Goal: Information Seeking & Learning: Check status

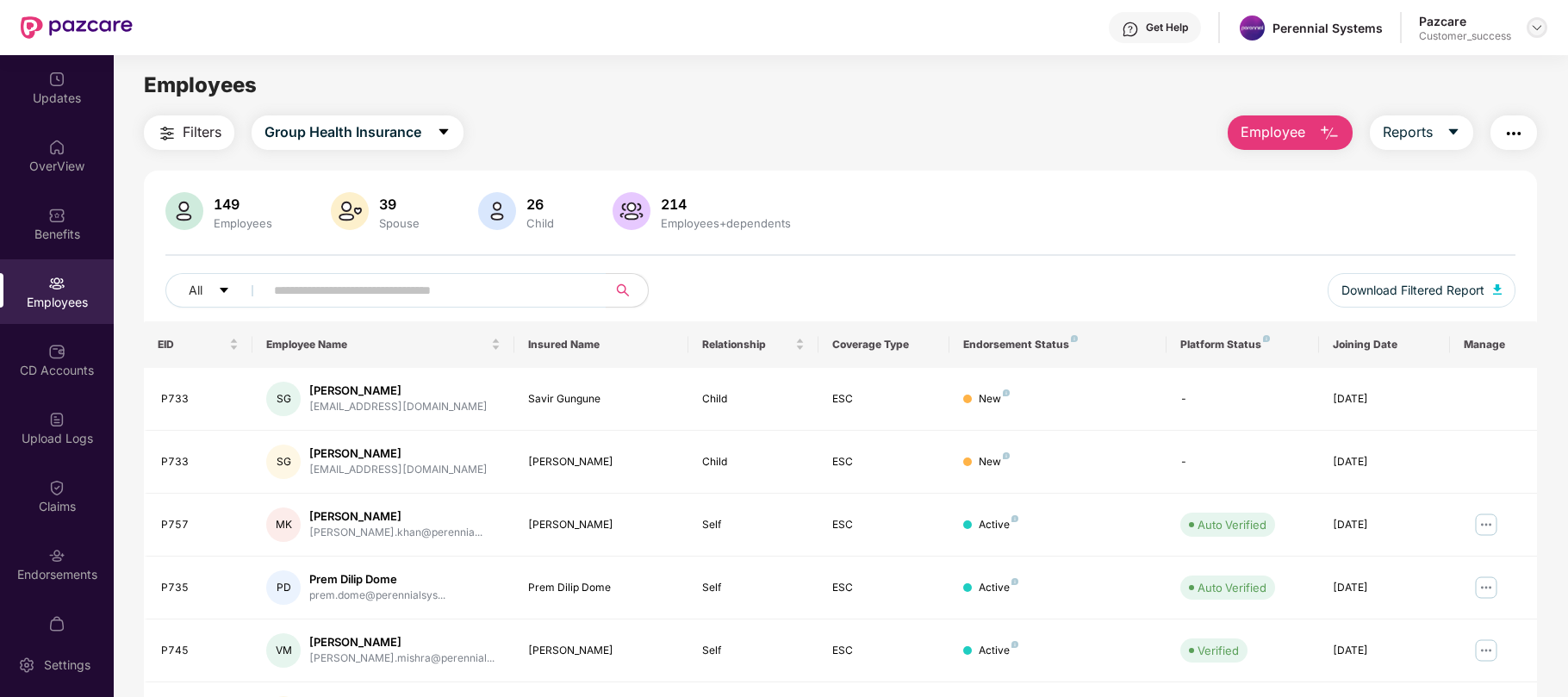
click at [1531, 34] on div at bounding box center [1537, 27] width 21 height 21
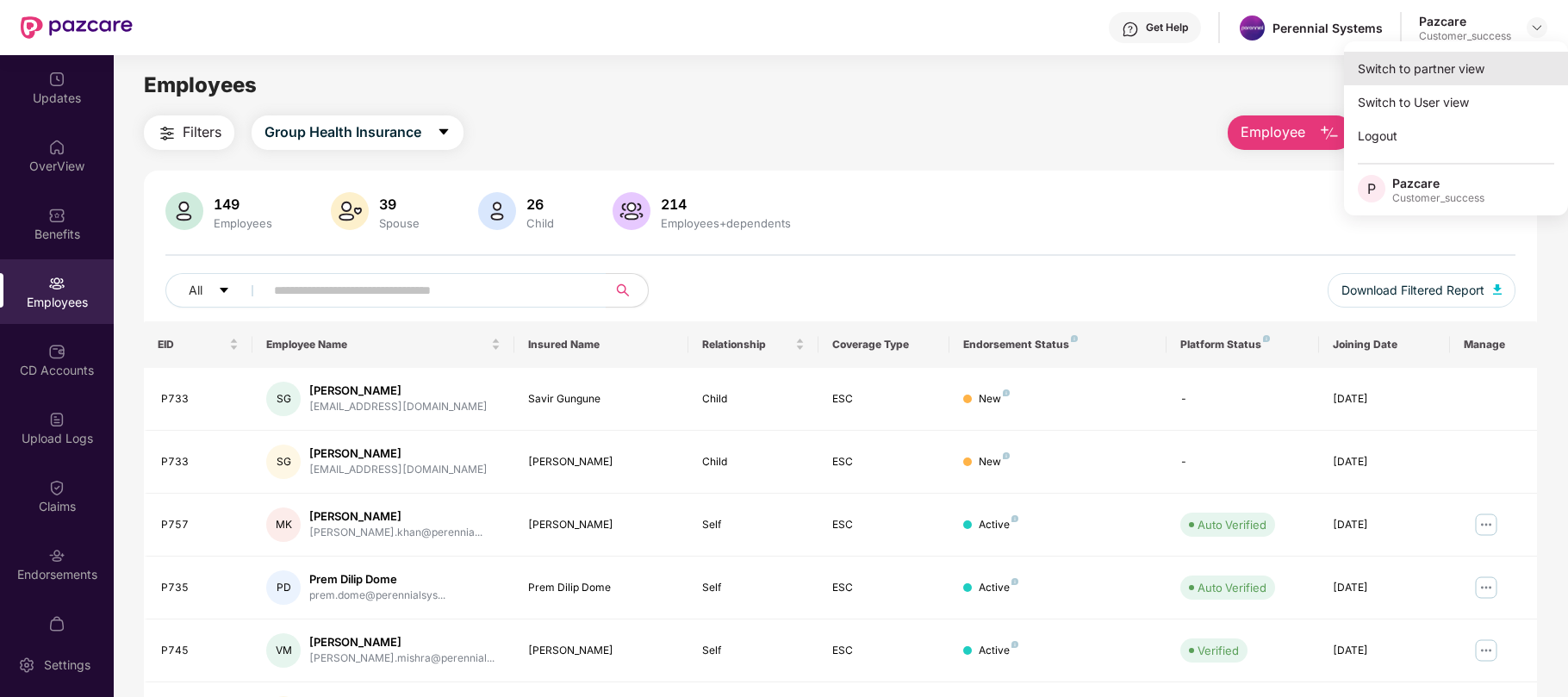
click at [1413, 60] on div "Switch to partner view" at bounding box center [1456, 69] width 224 height 34
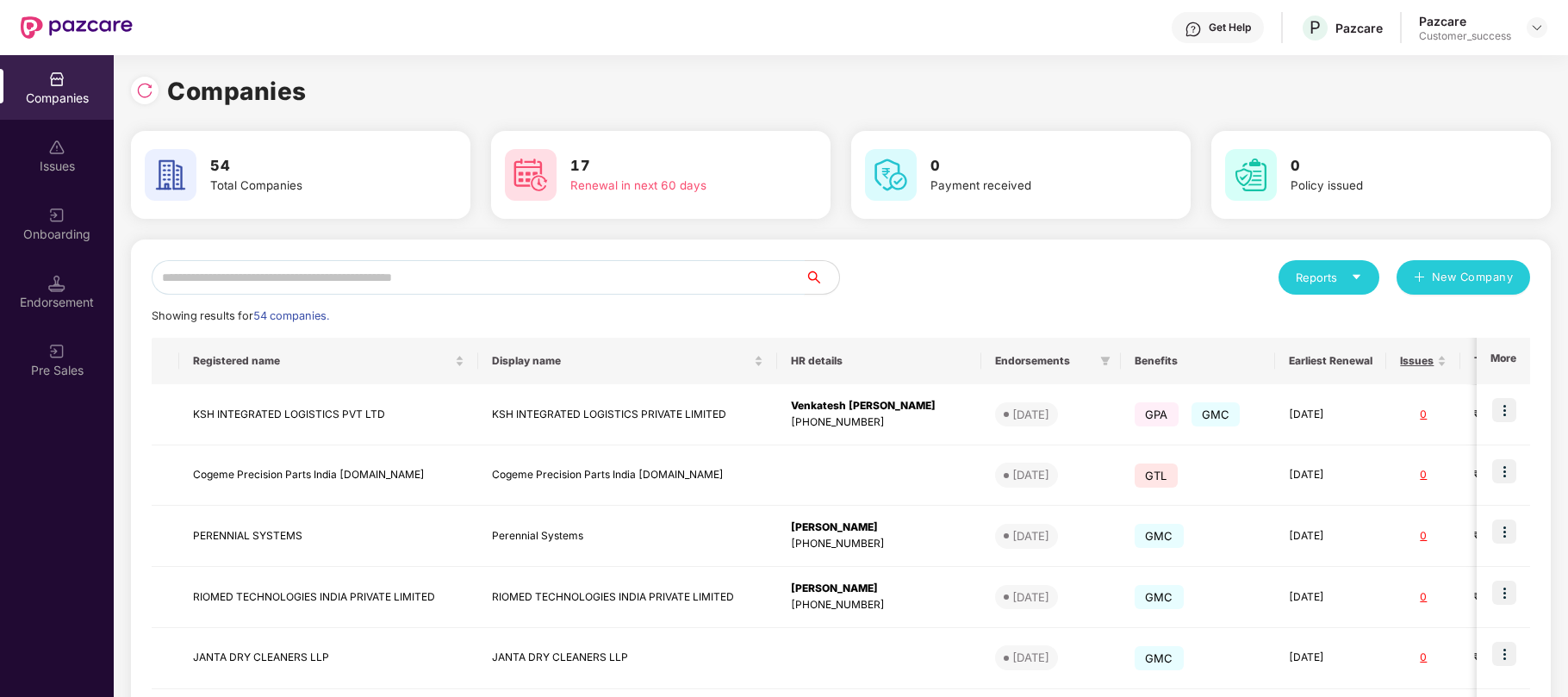
click at [572, 288] on input "text" at bounding box center [477, 277] width 653 height 34
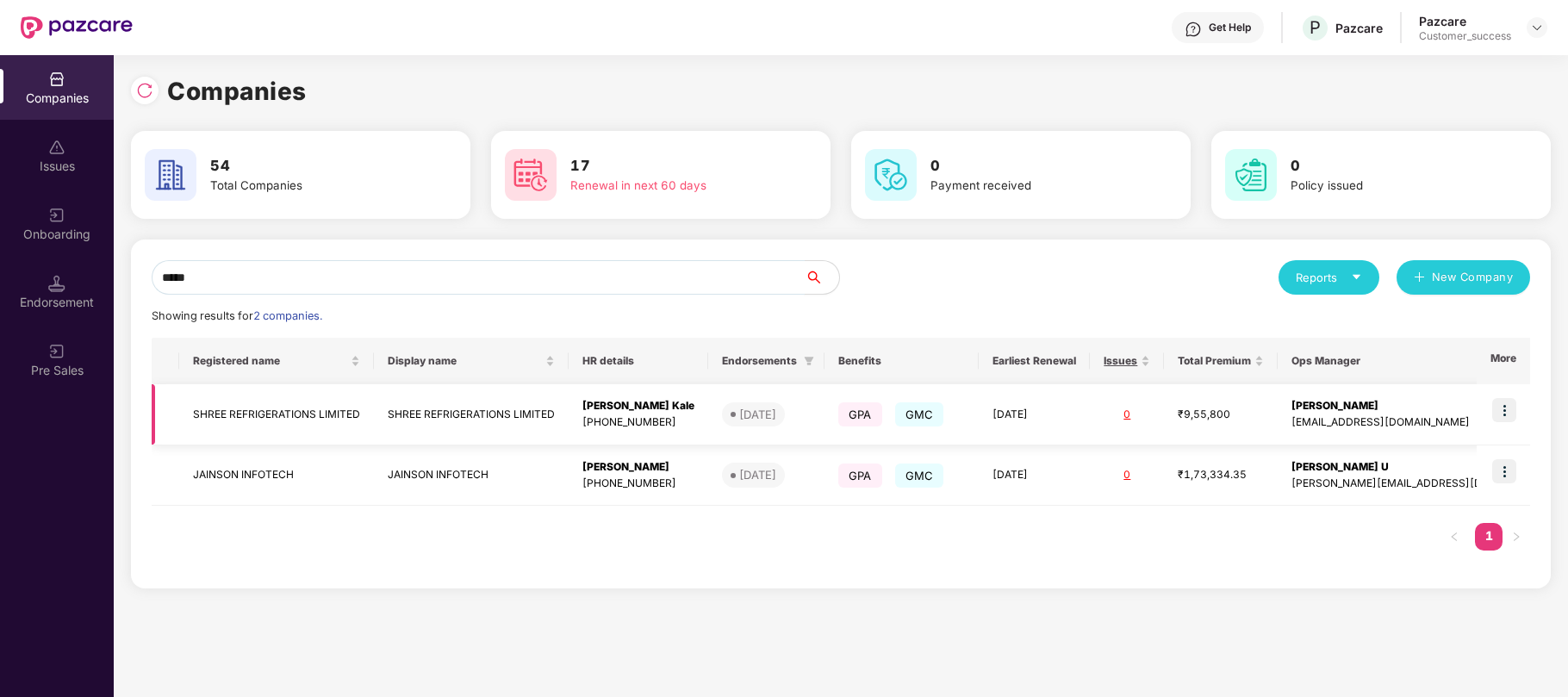
type input "*****"
click at [1502, 407] on img at bounding box center [1504, 410] width 25 height 25
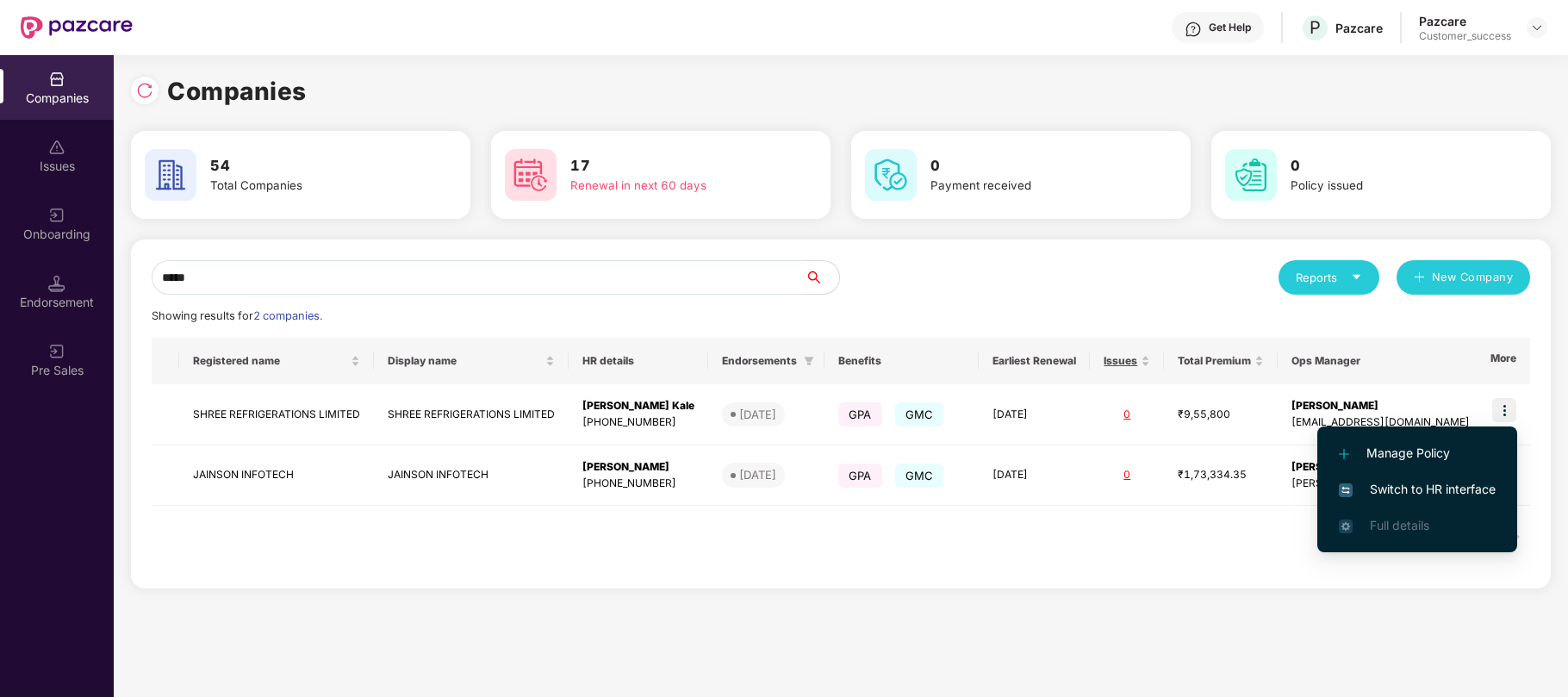
click at [1399, 484] on span "Switch to HR interface" at bounding box center [1417, 489] width 157 height 19
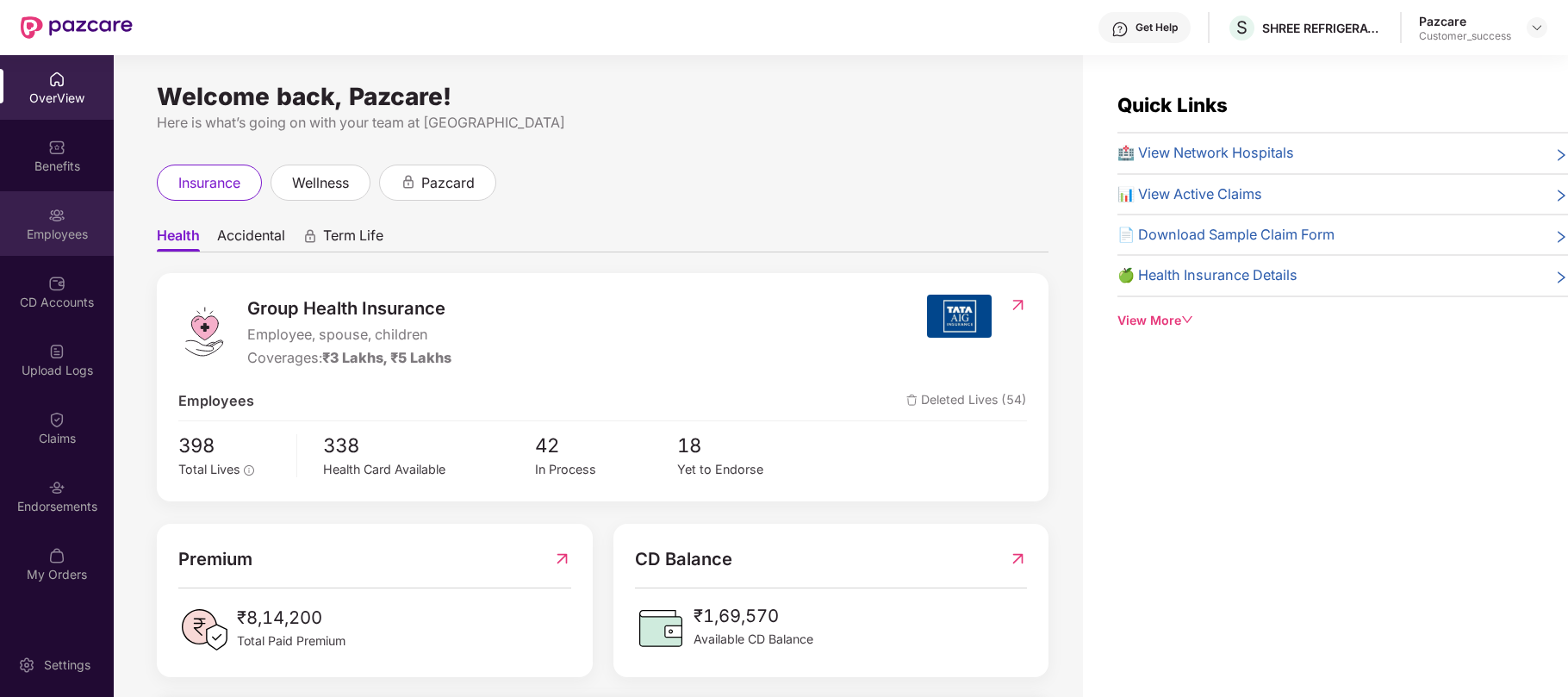
click at [60, 217] on img at bounding box center [57, 215] width 17 height 17
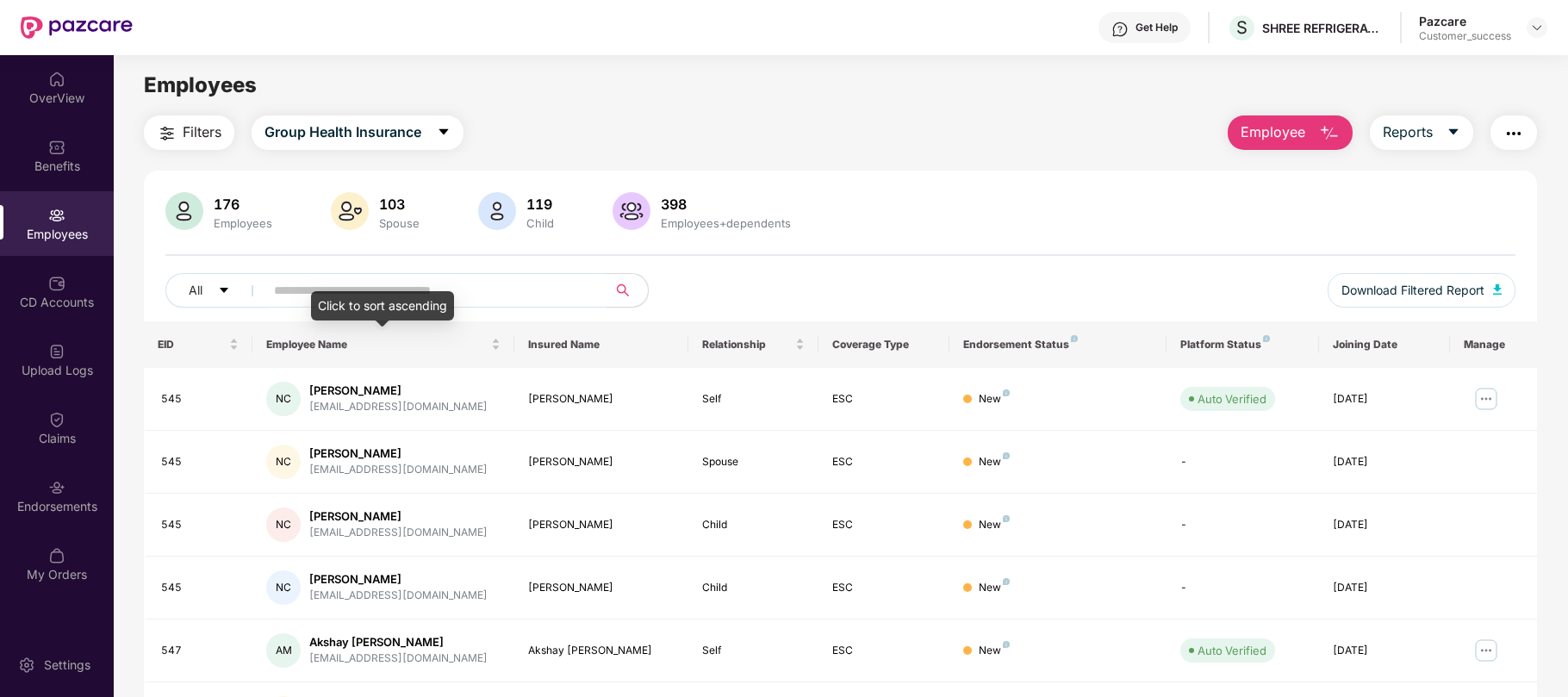
click at [395, 298] on div "Click to sort ascending" at bounding box center [382, 305] width 143 height 29
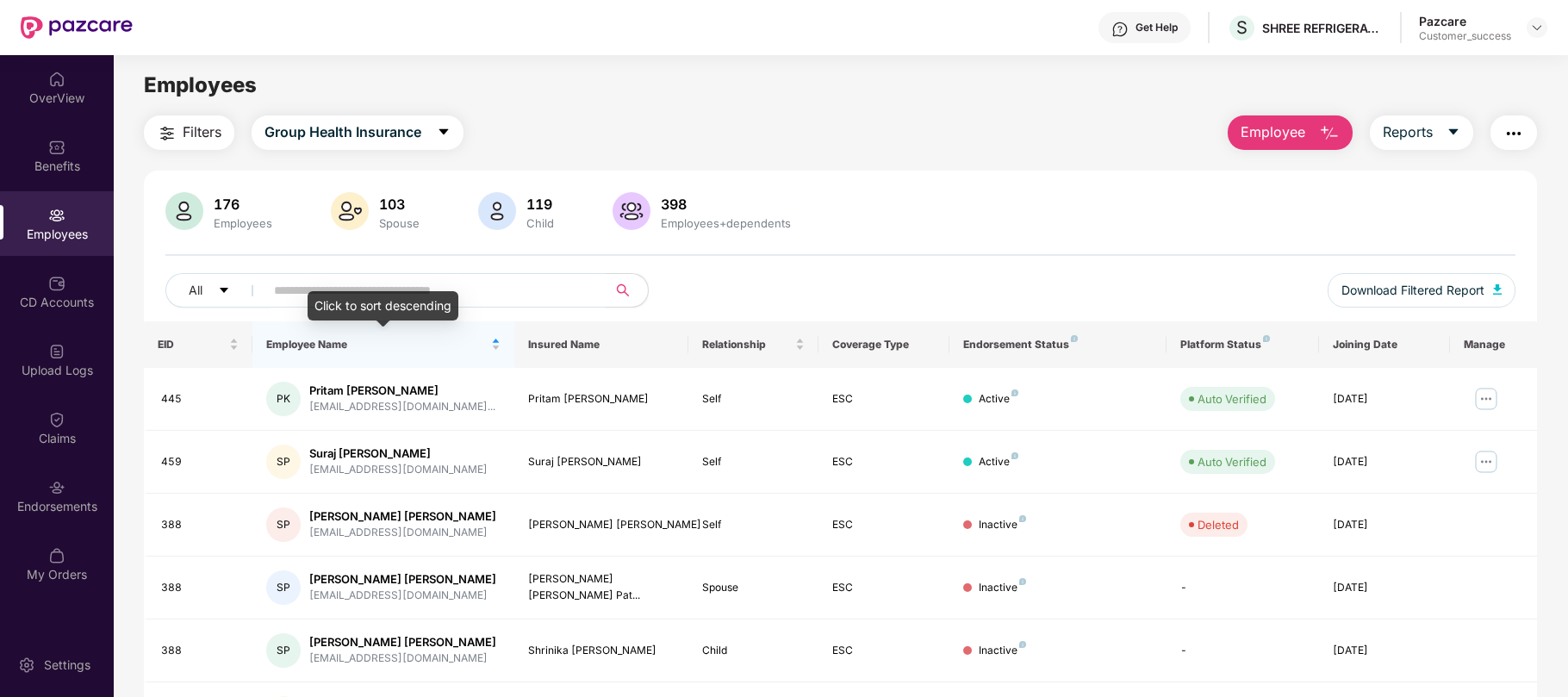
click at [395, 298] on div "Click to sort descending" at bounding box center [383, 305] width 151 height 29
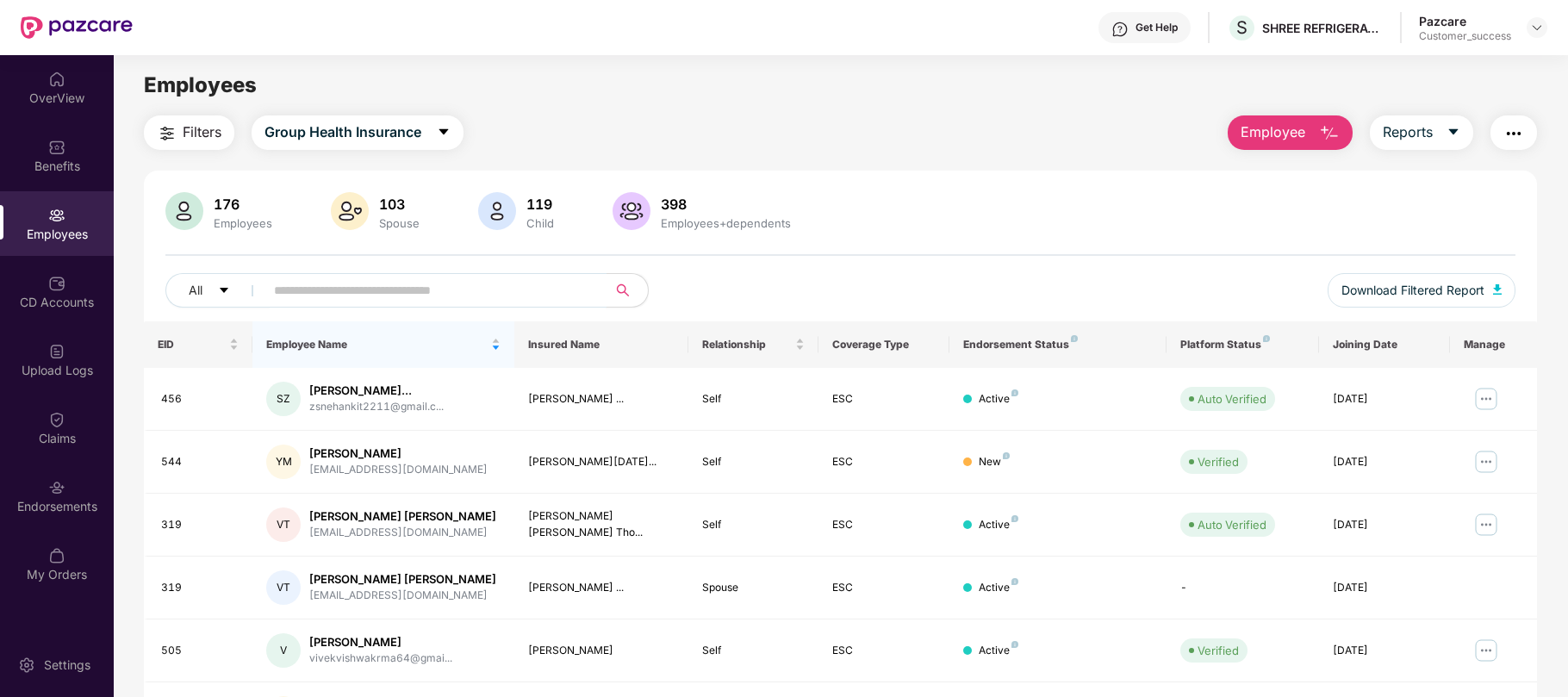
click at [486, 289] on input "text" at bounding box center [428, 290] width 309 height 26
click at [355, 308] on span at bounding box center [430, 290] width 353 height 34
click at [379, 295] on input "text" at bounding box center [428, 290] width 309 height 26
click at [317, 295] on input "text" at bounding box center [428, 290] width 309 height 26
click at [381, 305] on span at bounding box center [430, 290] width 353 height 34
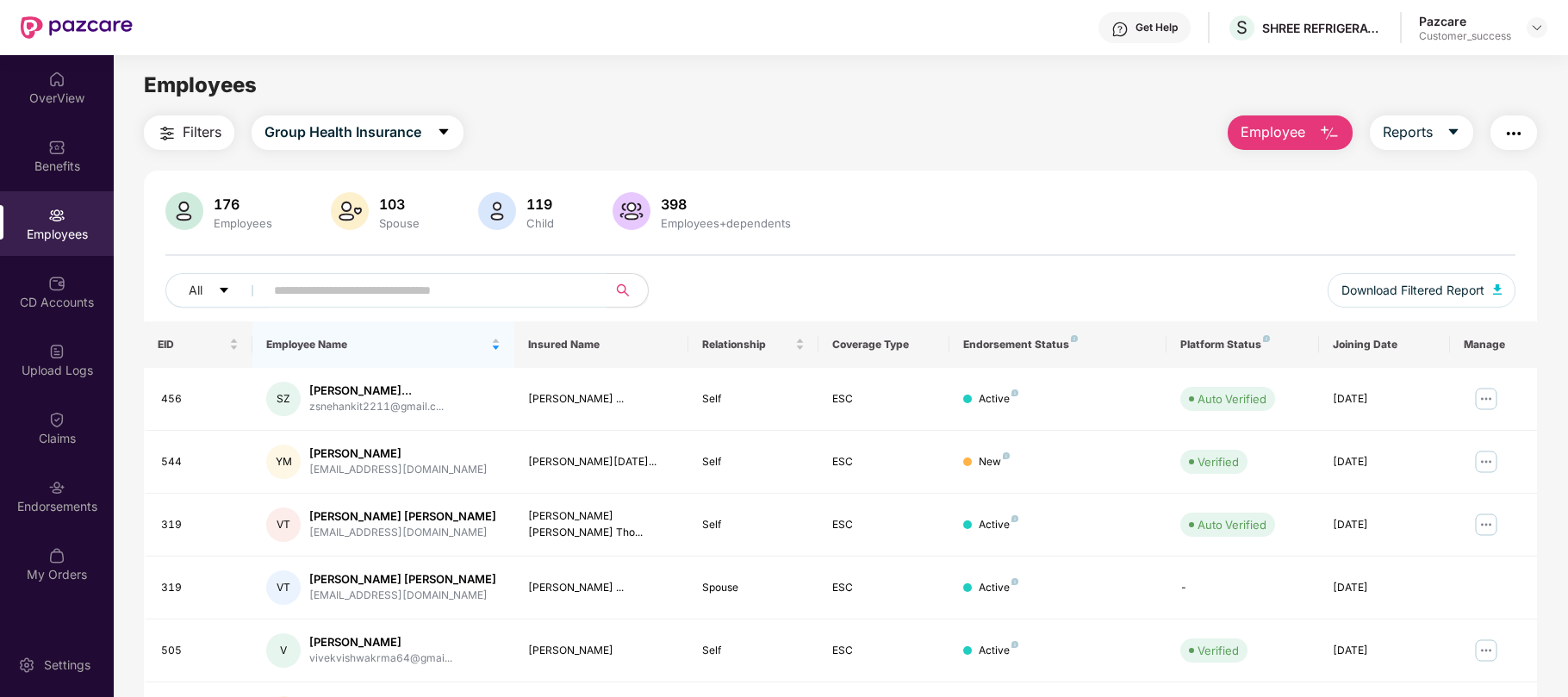
click at [381, 305] on span at bounding box center [430, 290] width 353 height 34
click at [389, 329] on div "Click to cancel sorting" at bounding box center [383, 312] width 139 height 42
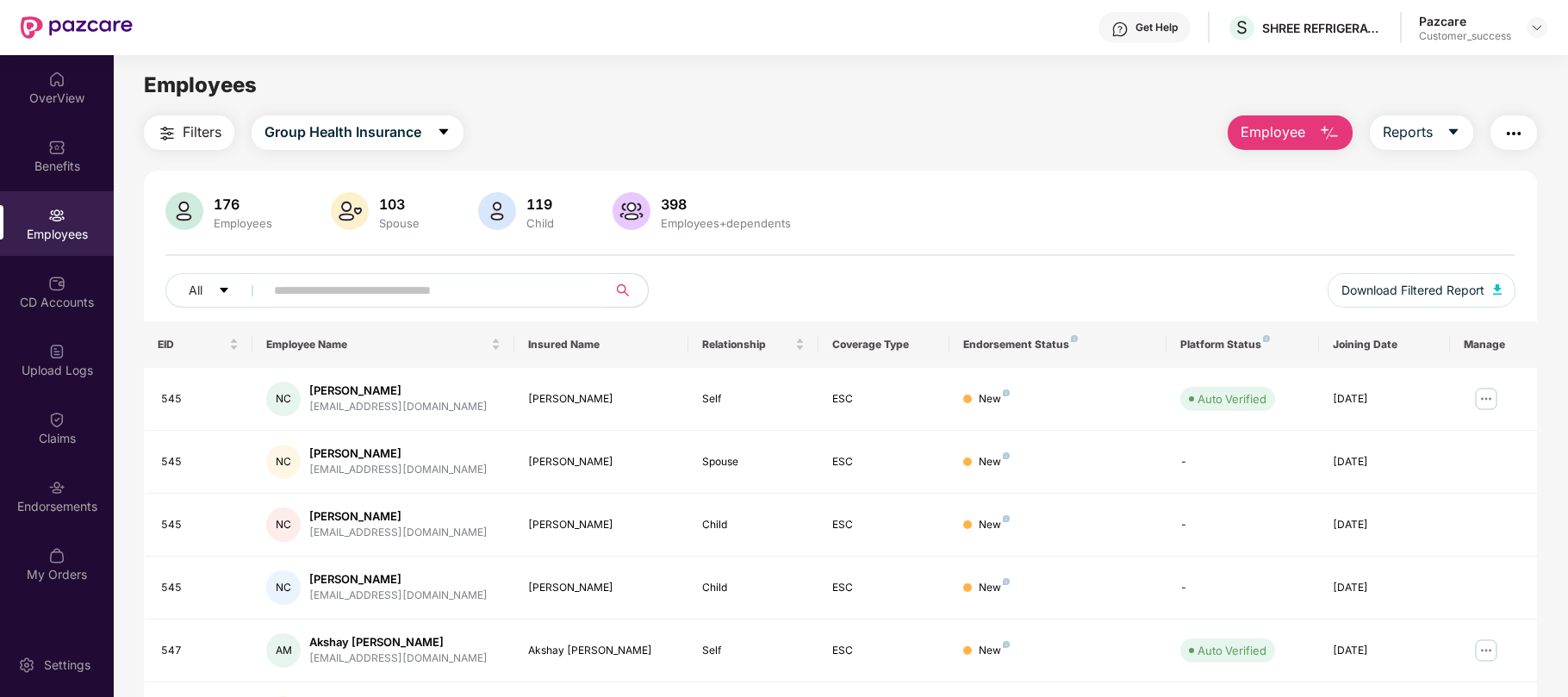
click at [442, 284] on input "text" at bounding box center [428, 290] width 309 height 26
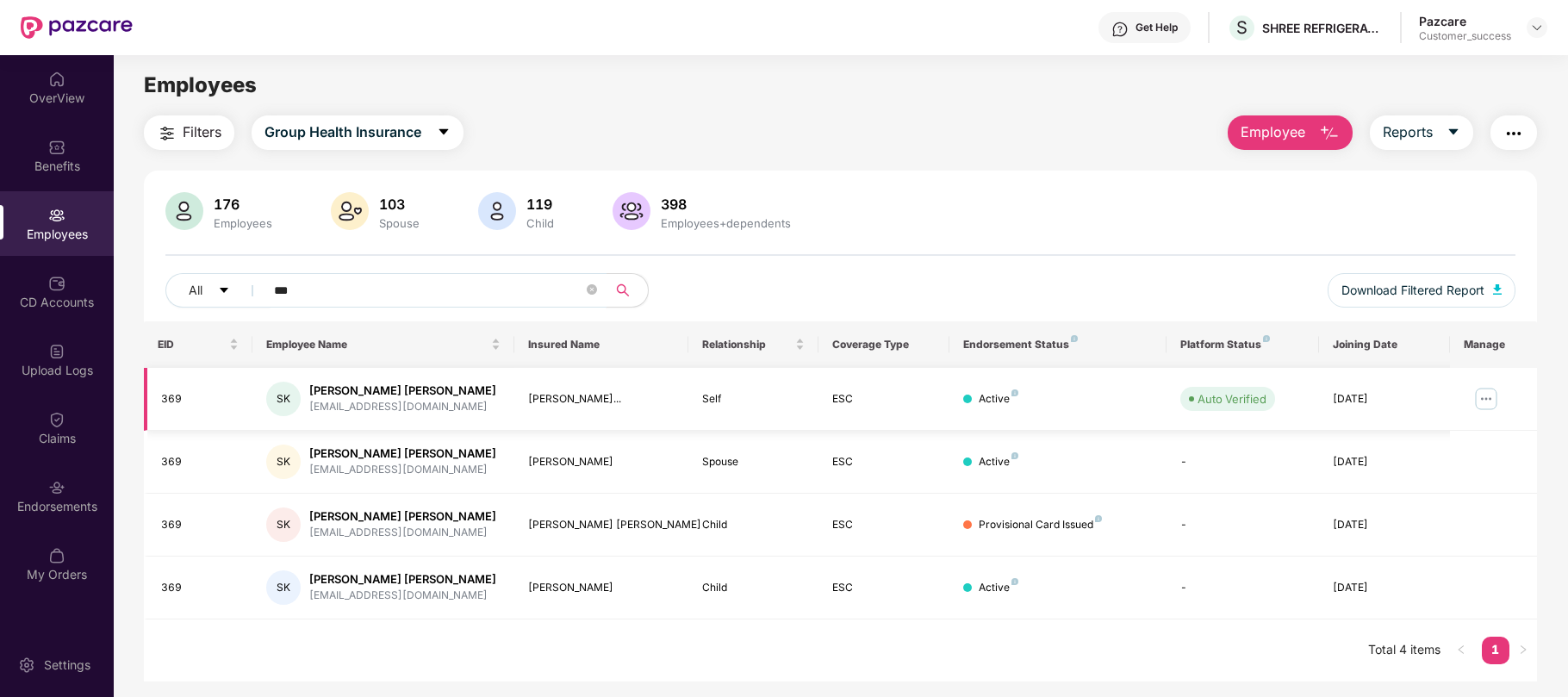
type input "***"
click at [1491, 383] on td at bounding box center [1493, 399] width 87 height 63
click at [1490, 404] on img at bounding box center [1485, 399] width 27 height 27
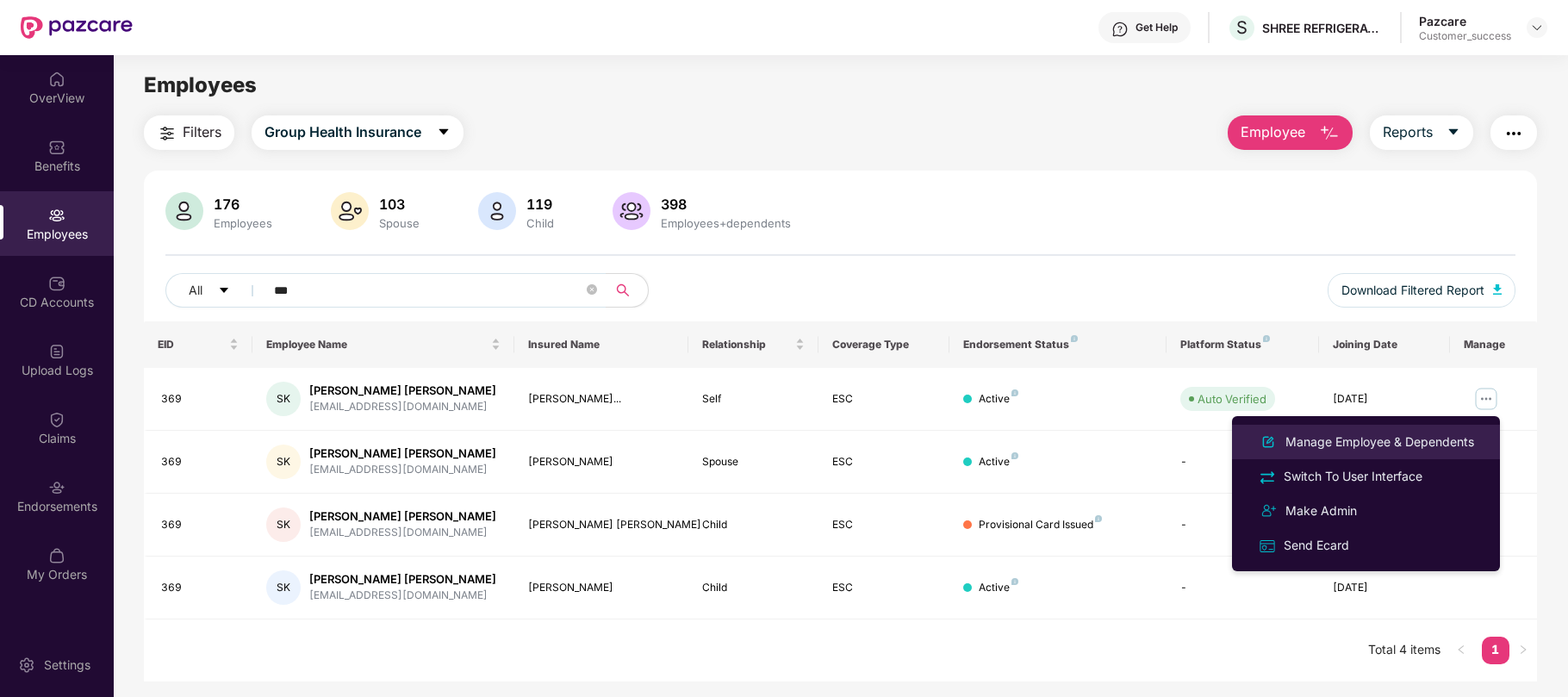
click at [1421, 438] on div "Manage Employee & Dependents" at bounding box center [1379, 442] width 196 height 19
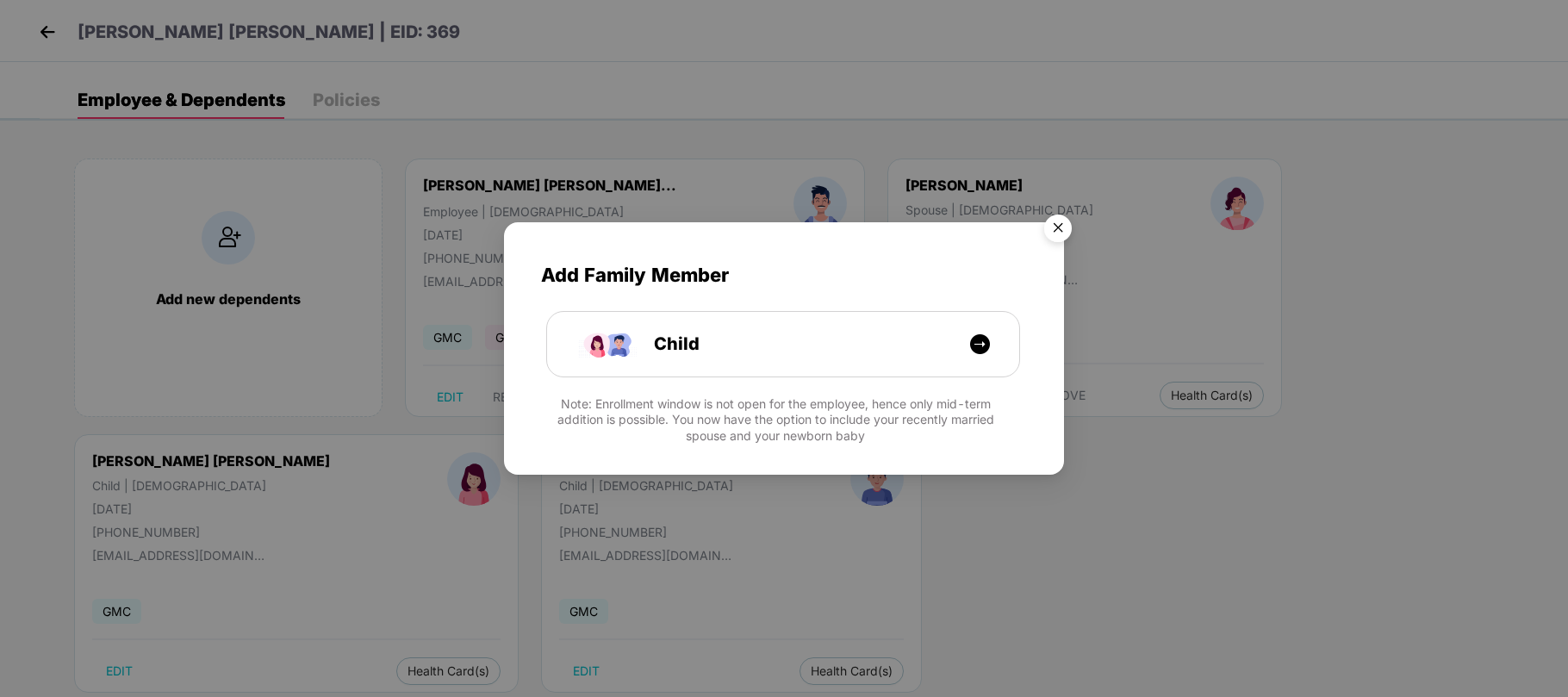
click at [1062, 230] on img "Close" at bounding box center [1057, 230] width 48 height 48
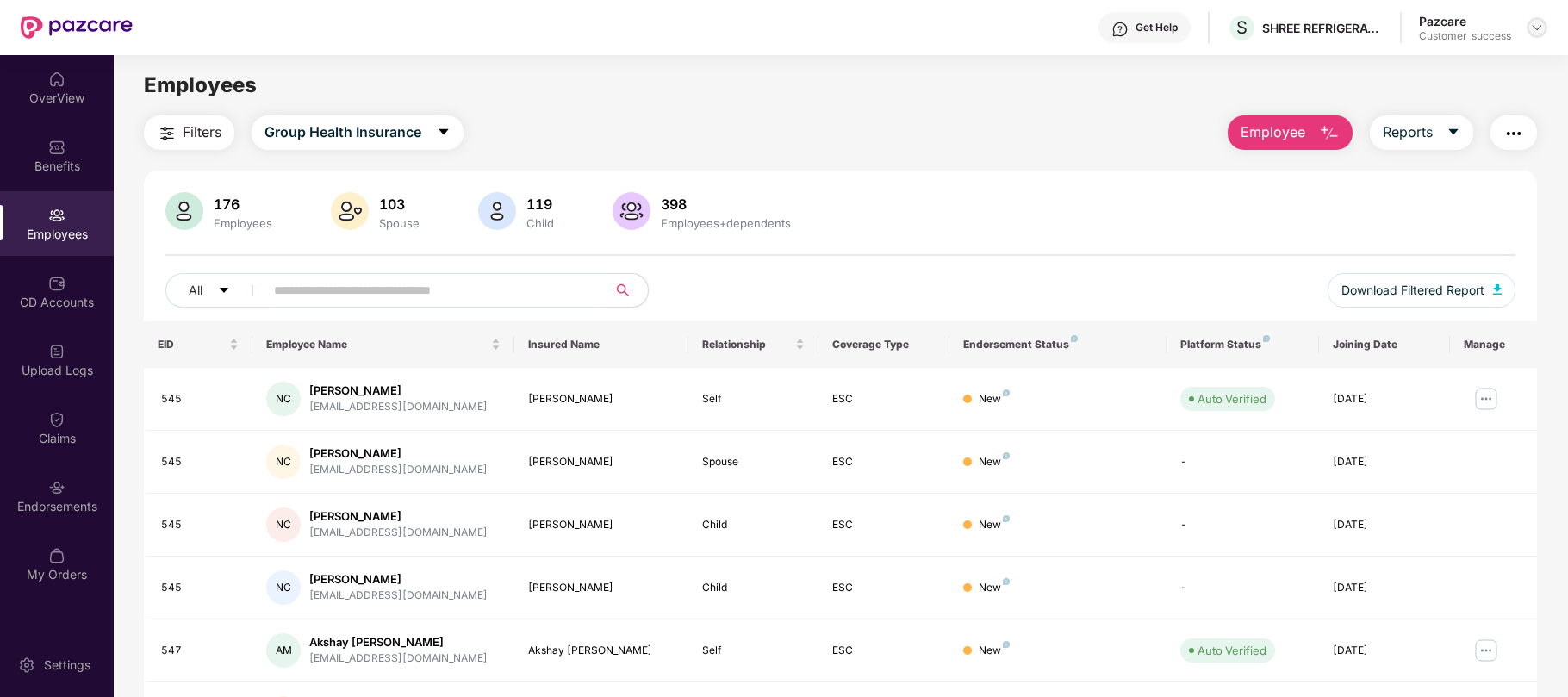
click at [1539, 29] on img at bounding box center [1537, 27] width 14 height 14
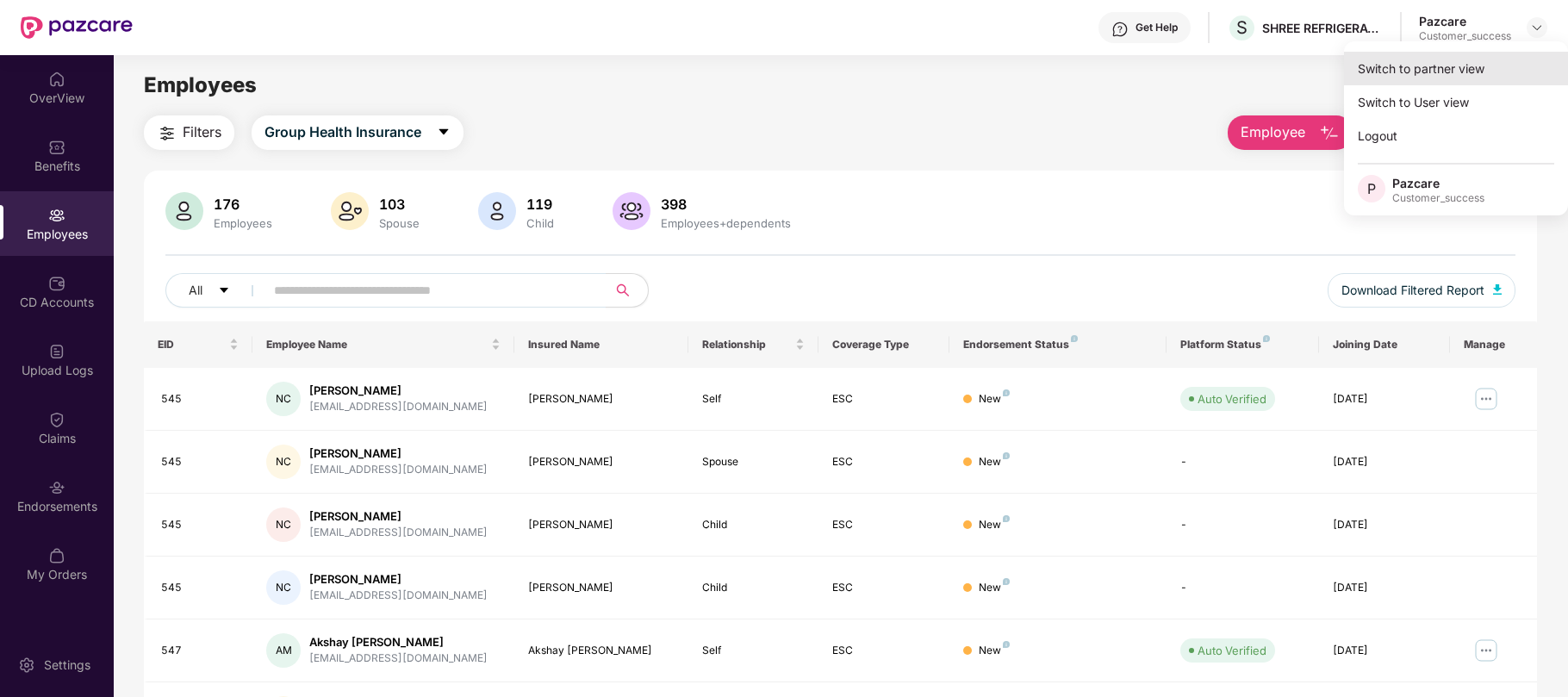
click at [1433, 63] on div "Switch to partner view" at bounding box center [1456, 69] width 224 height 34
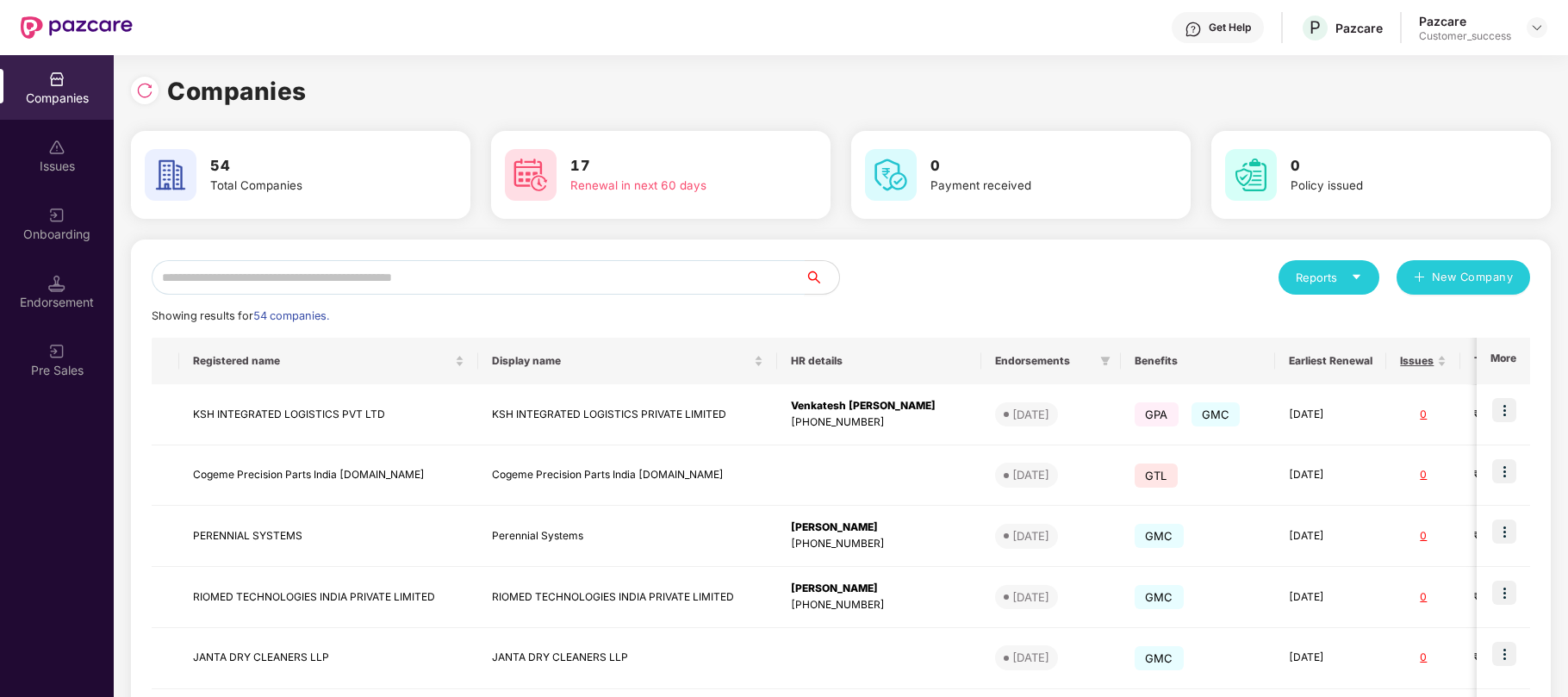
click at [586, 273] on input "text" at bounding box center [477, 277] width 653 height 34
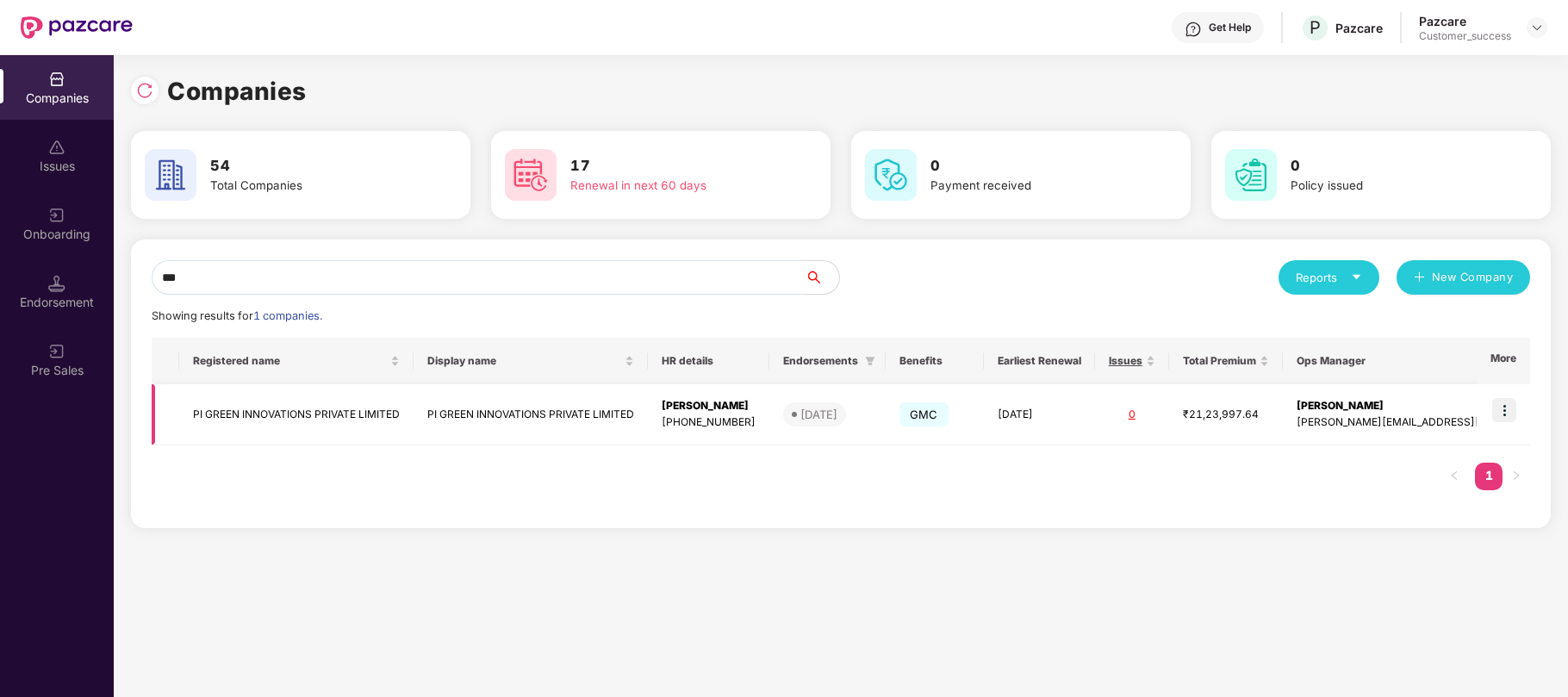
type input "**"
click at [837, 410] on div "[DATE]" at bounding box center [818, 414] width 37 height 17
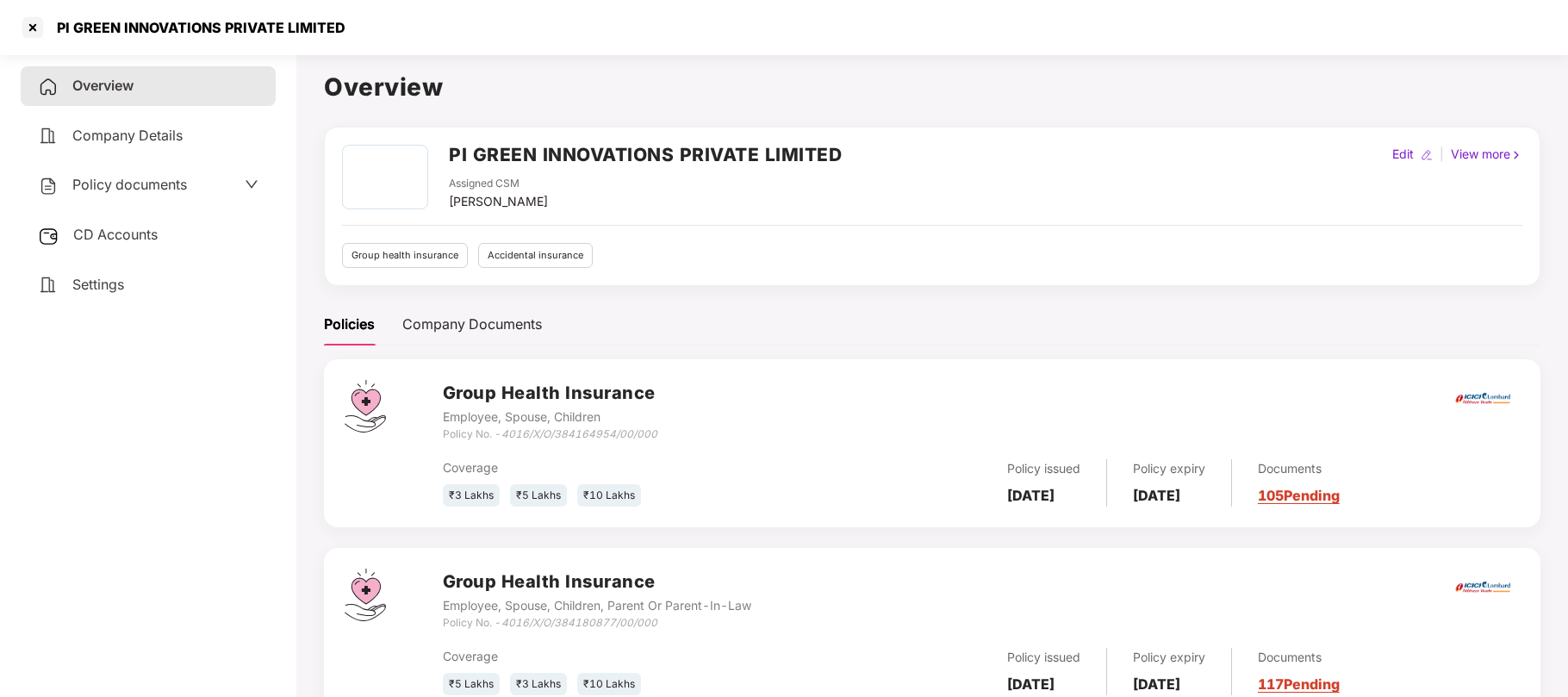
click at [155, 187] on span "Policy documents" at bounding box center [129, 184] width 114 height 17
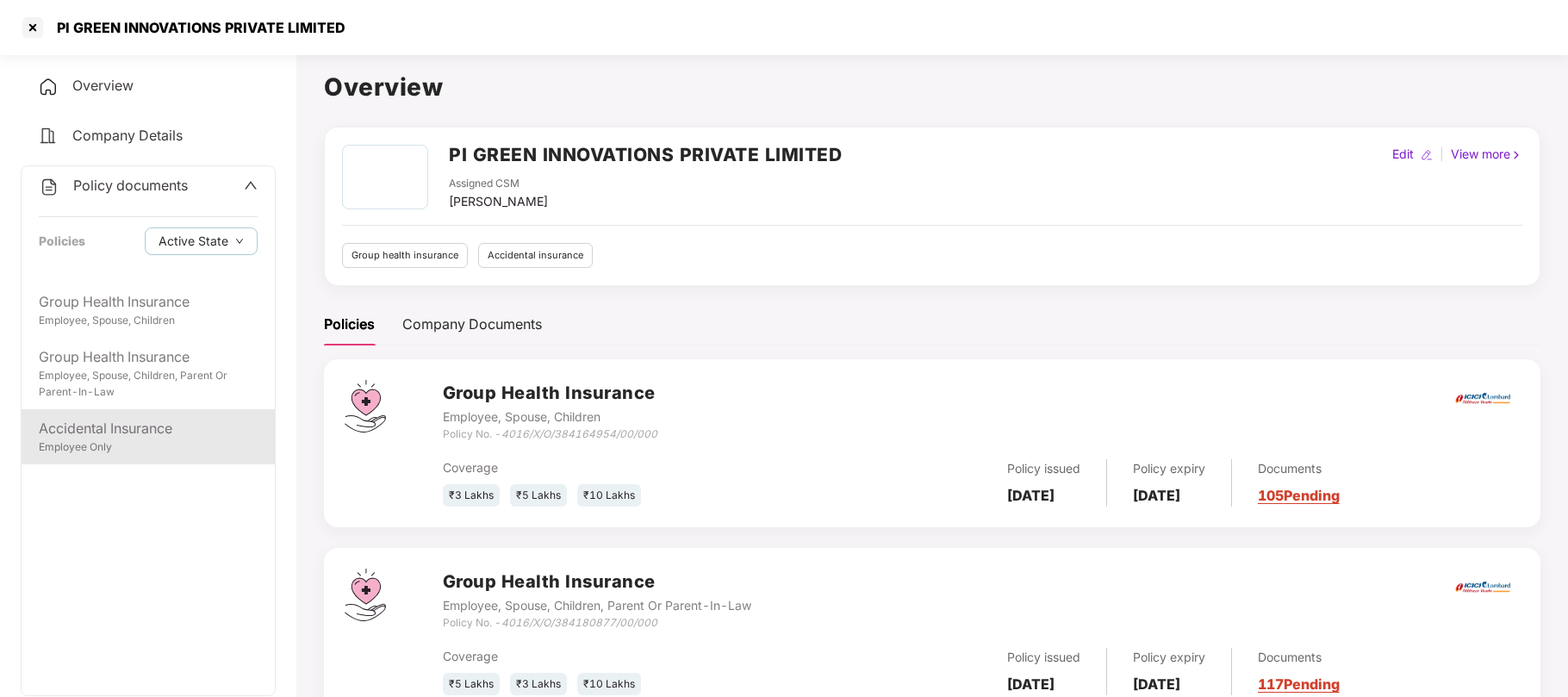
click at [93, 439] on div "Employee Only" at bounding box center [148, 447] width 219 height 16
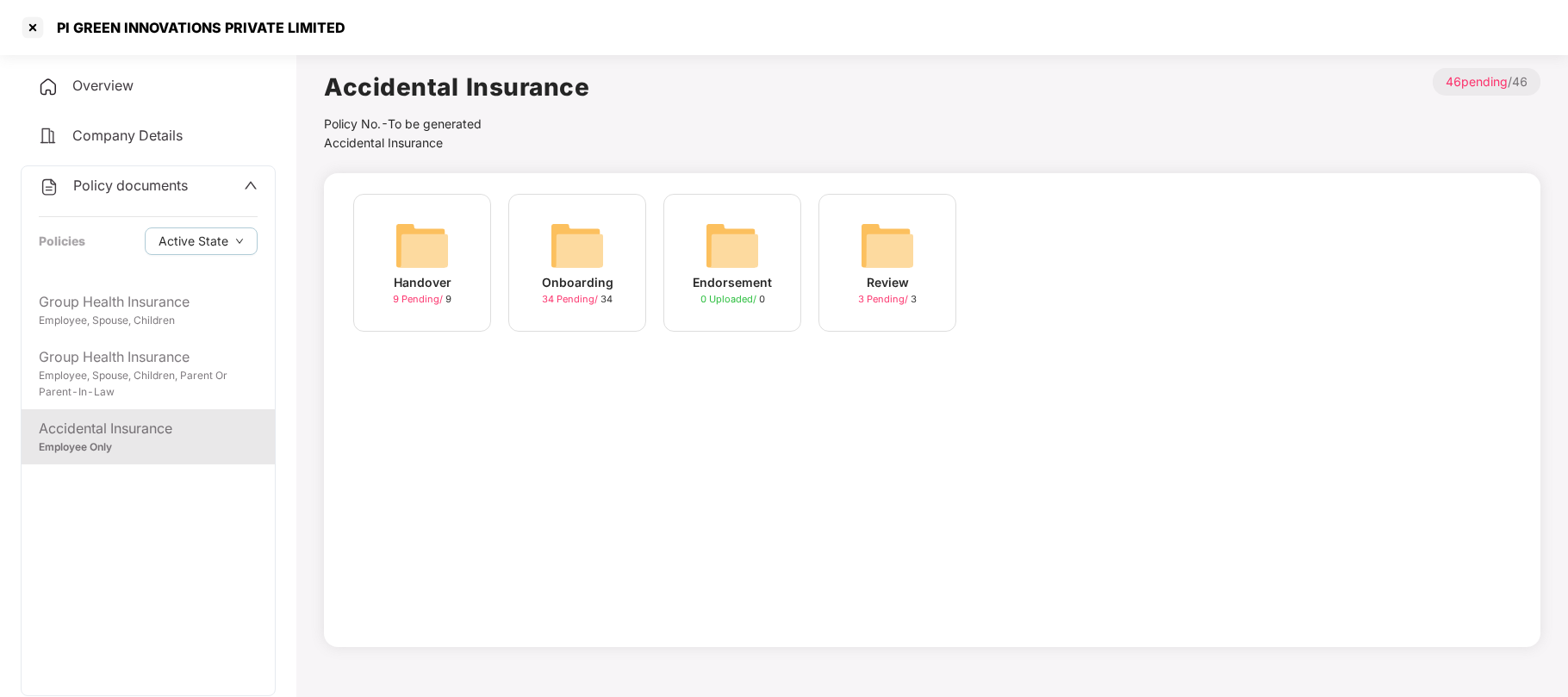
click at [584, 297] on span "34 Pending /" at bounding box center [571, 298] width 59 height 12
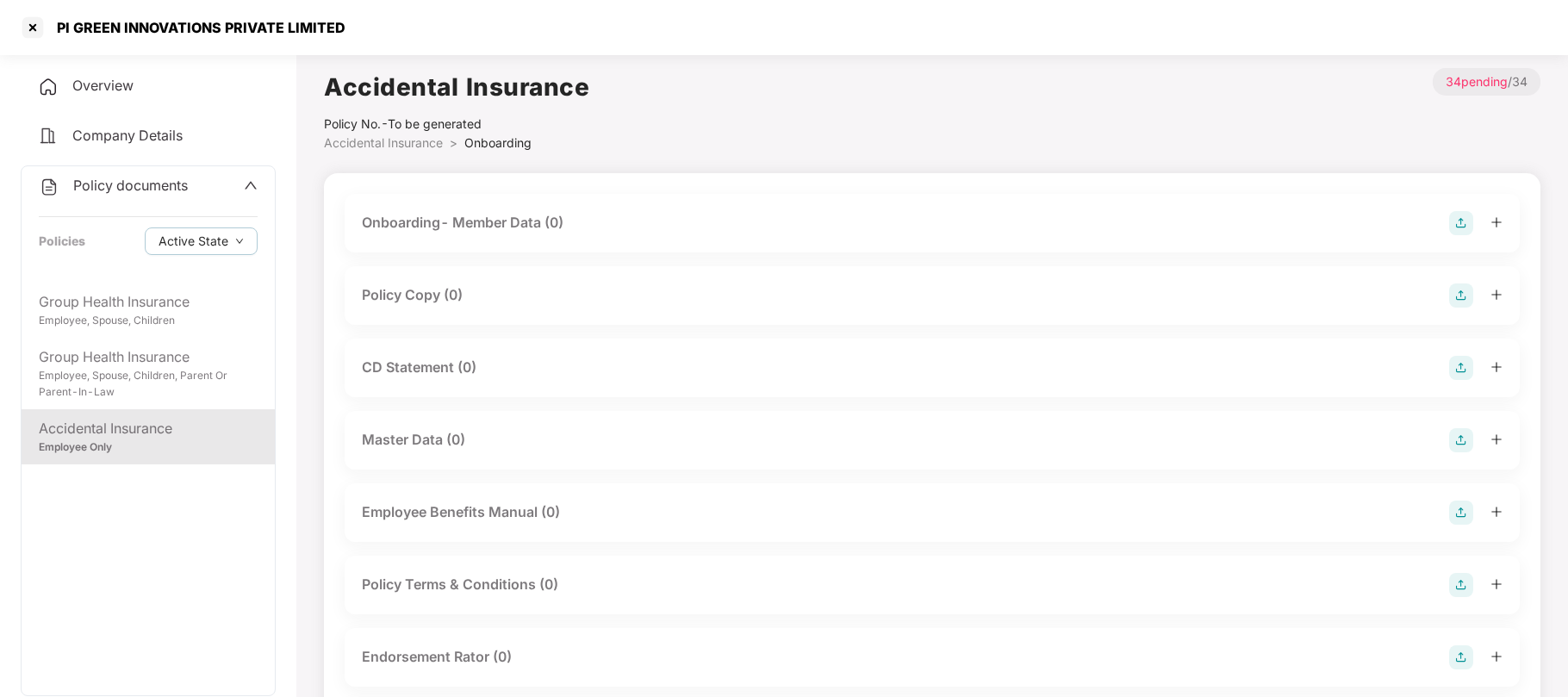
scroll to position [1, 0]
click at [1457, 294] on img at bounding box center [1461, 295] width 25 height 25
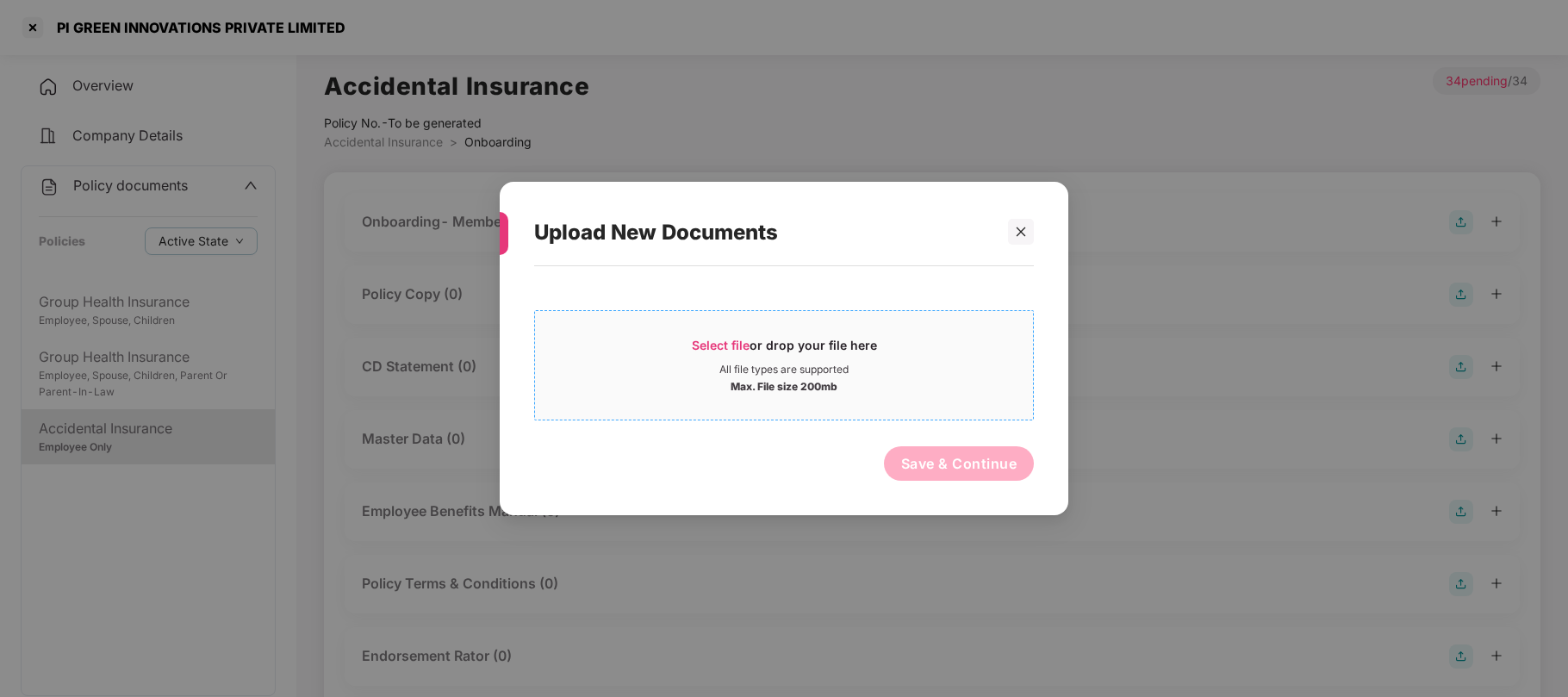
click at [732, 342] on span "Select file" at bounding box center [720, 345] width 58 height 15
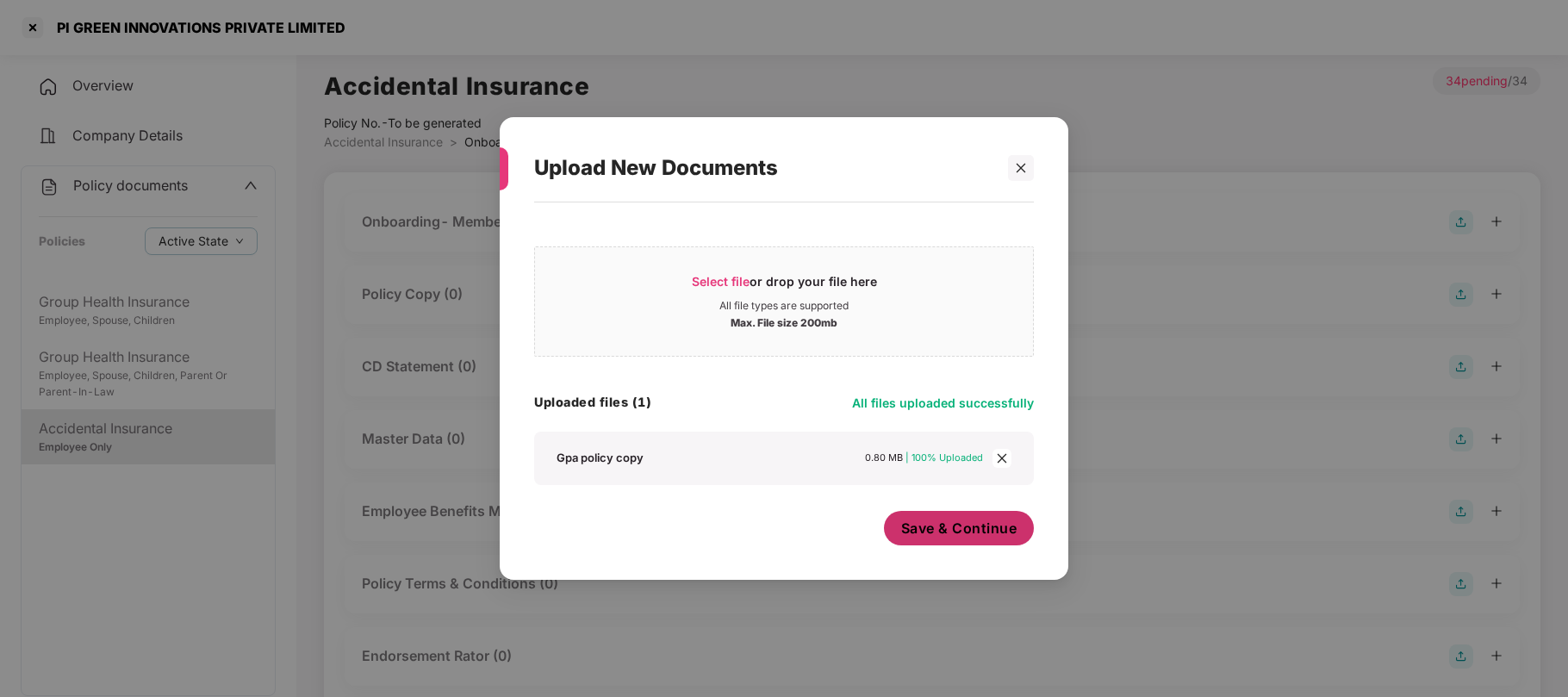
click at [924, 525] on span "Save & Continue" at bounding box center [959, 528] width 116 height 19
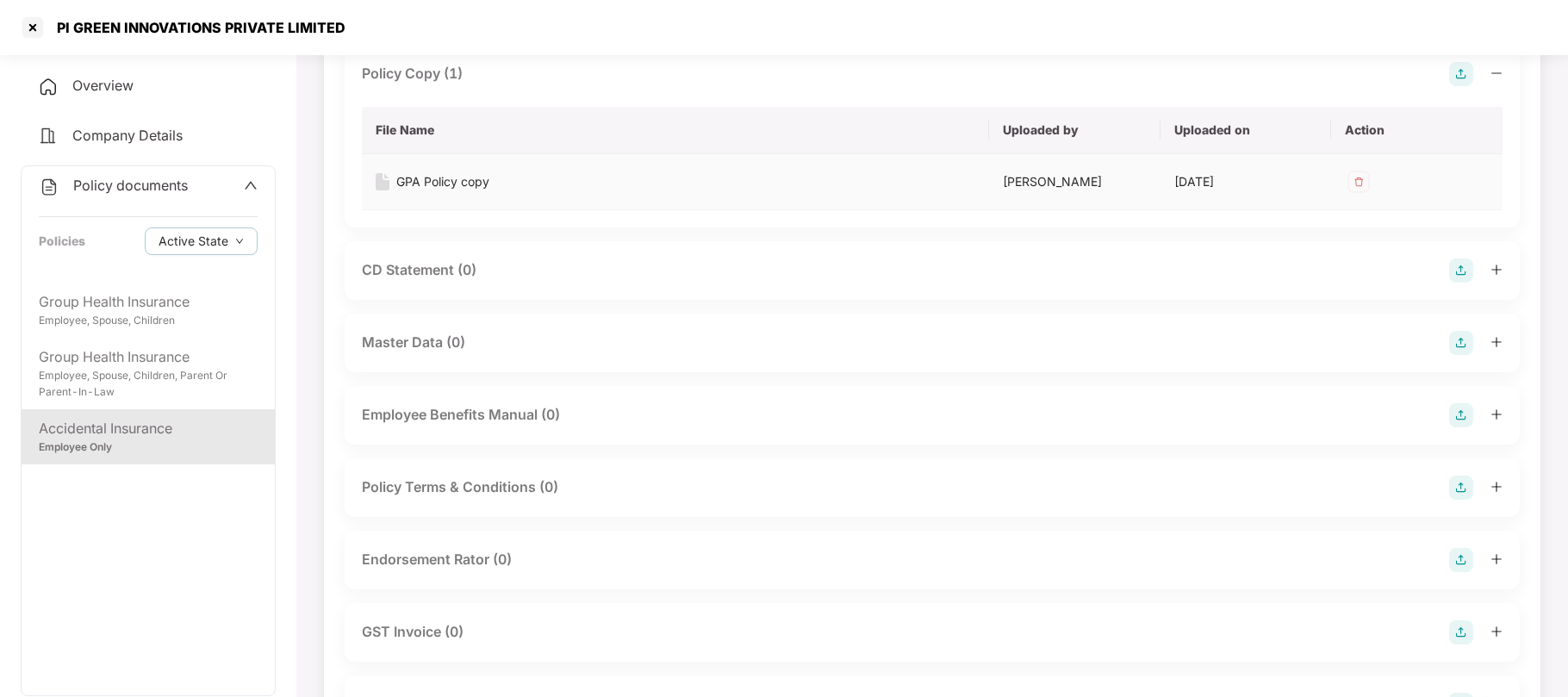
scroll to position [0, 0]
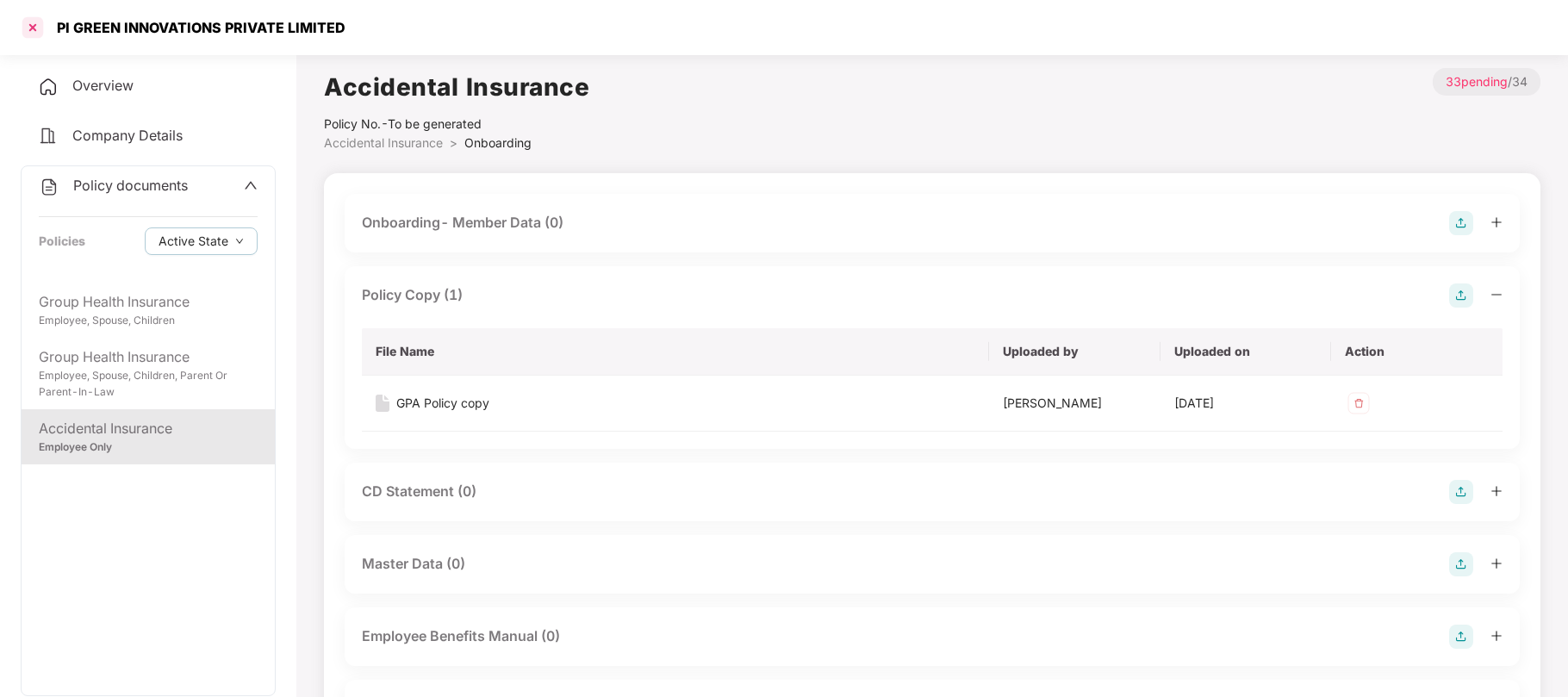
click at [34, 23] on div at bounding box center [32, 27] width 27 height 27
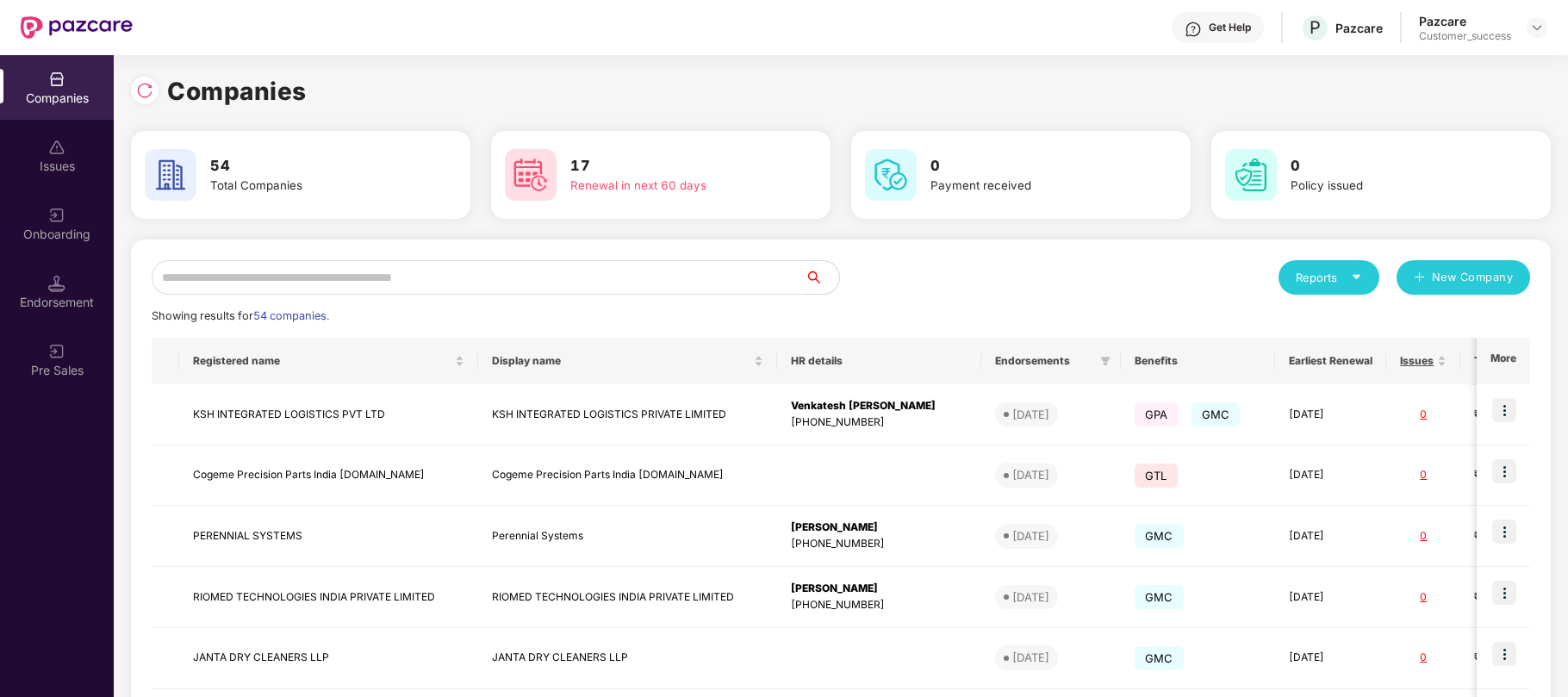
click at [370, 266] on input "text" at bounding box center [477, 277] width 653 height 34
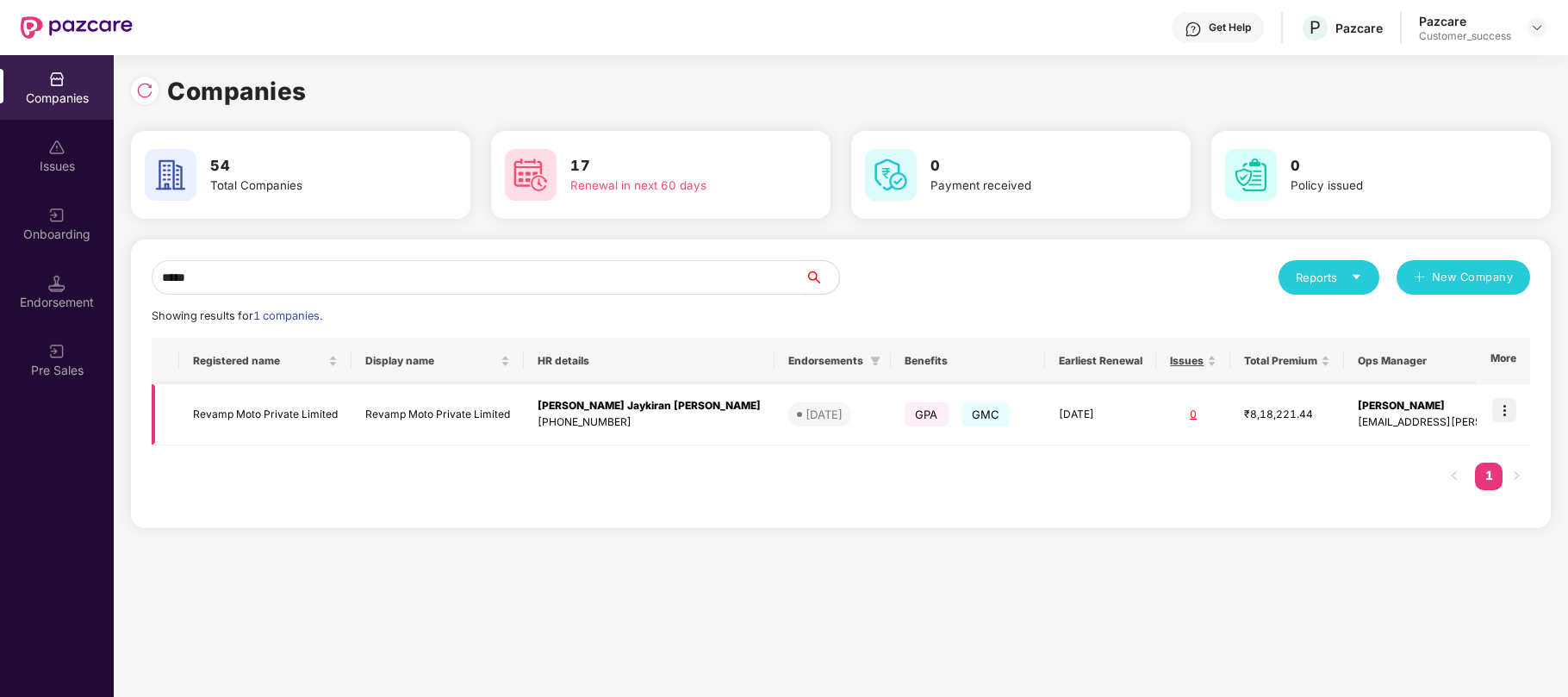
type input "*****"
click at [1501, 407] on img at bounding box center [1504, 410] width 25 height 25
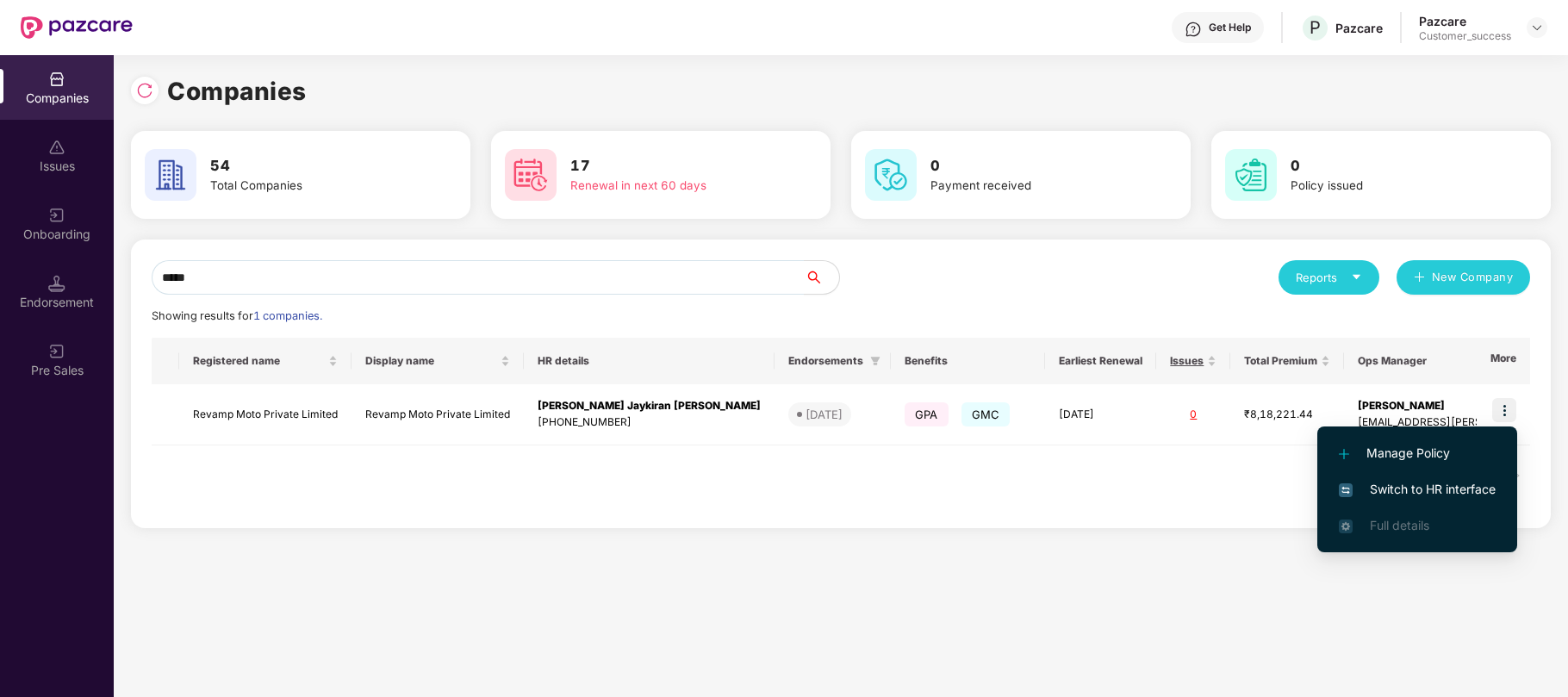
click at [1407, 481] on span "Switch to HR interface" at bounding box center [1417, 489] width 157 height 19
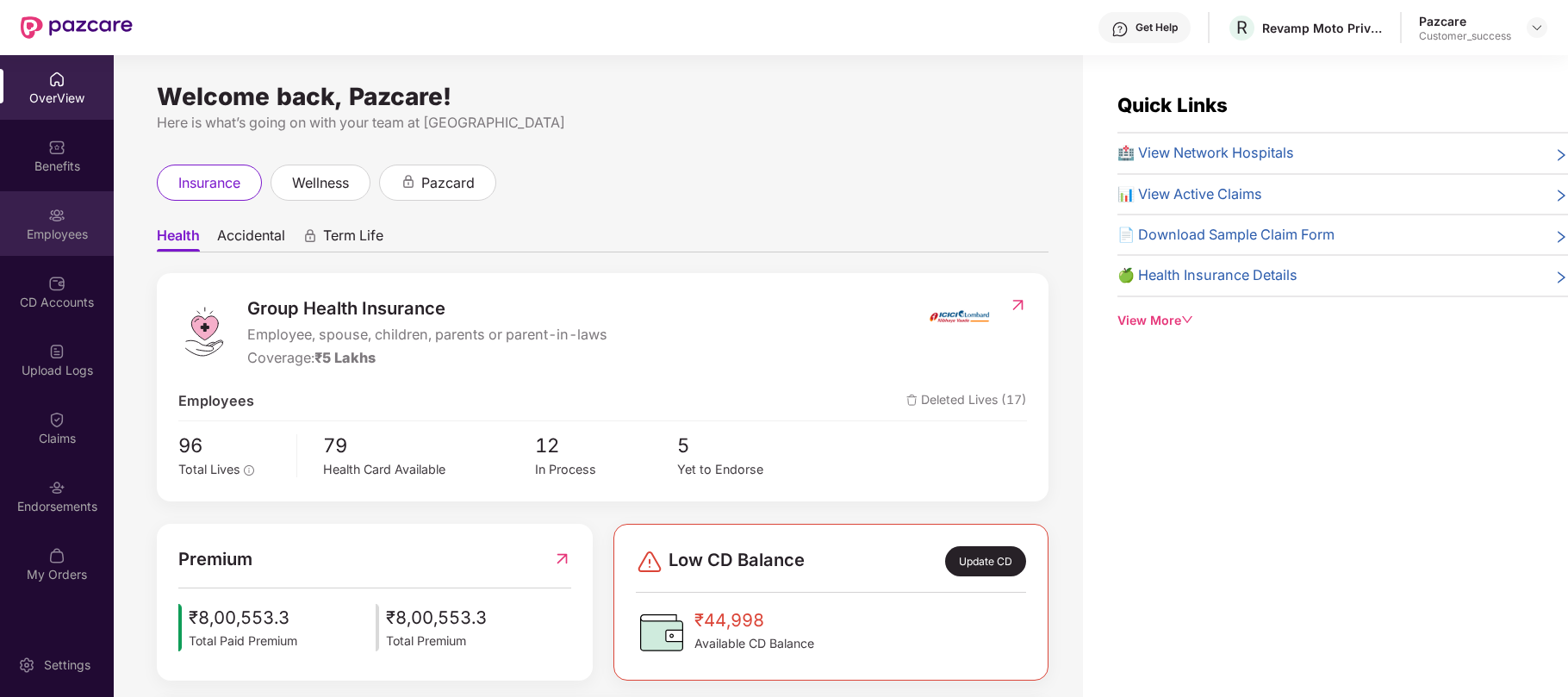
click at [60, 234] on div "Employees" at bounding box center [57, 234] width 113 height 17
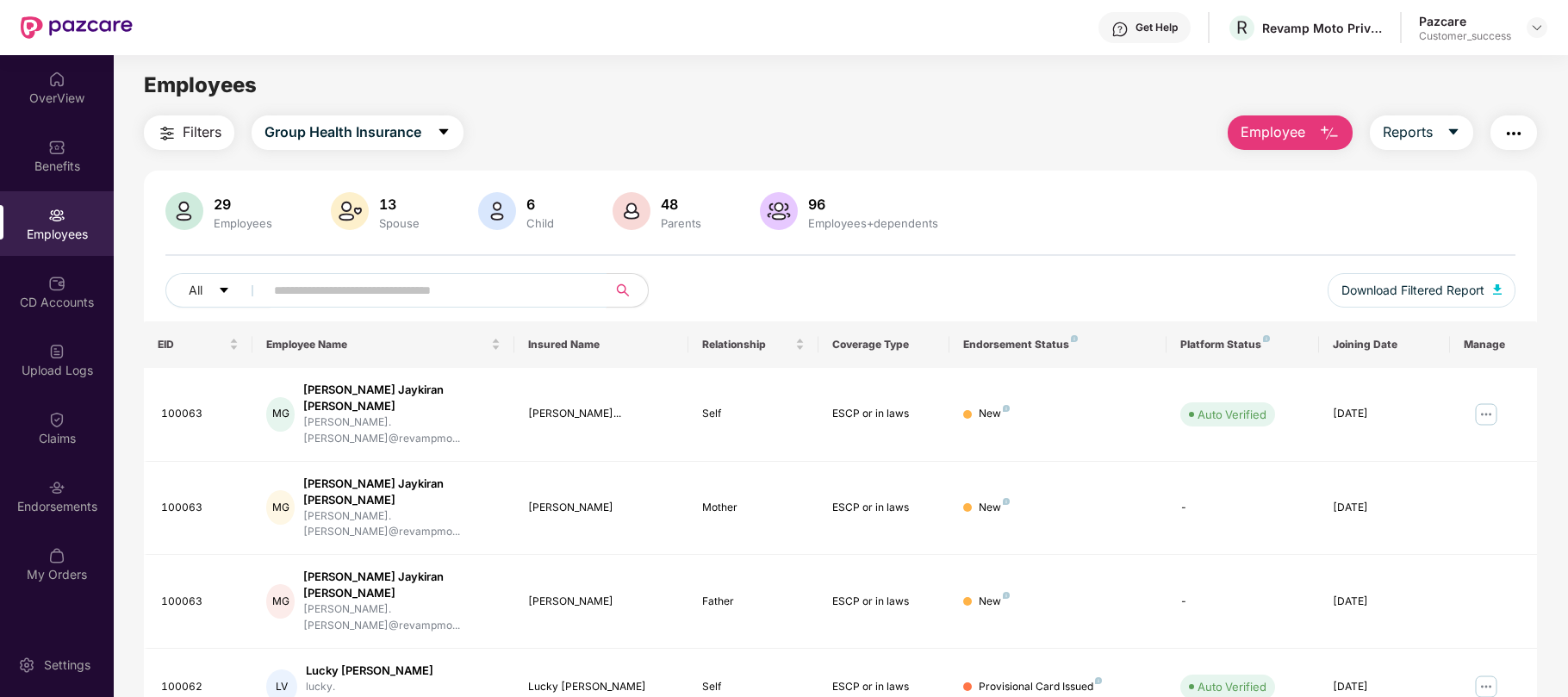
click at [280, 289] on input "text" at bounding box center [428, 290] width 309 height 26
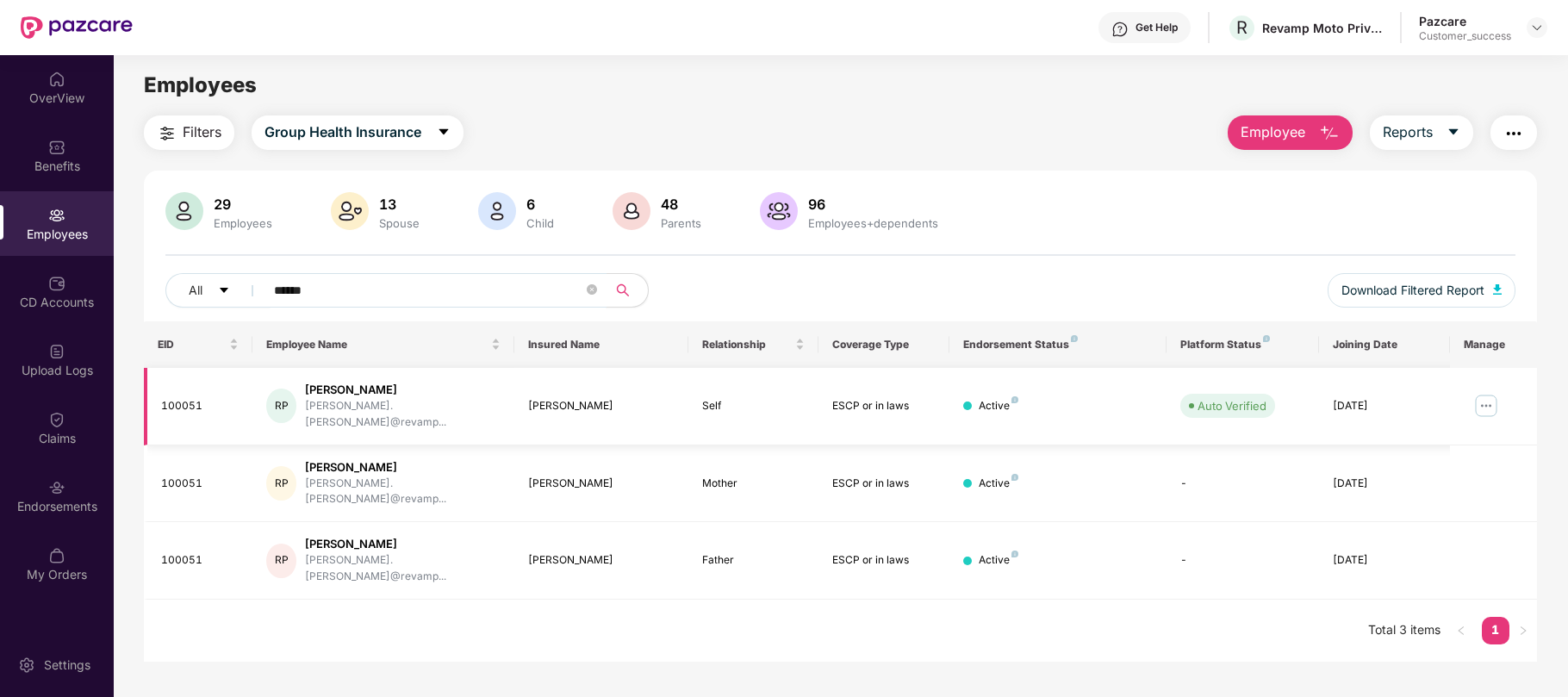
type input "******"
click at [1486, 393] on img at bounding box center [1485, 405] width 27 height 27
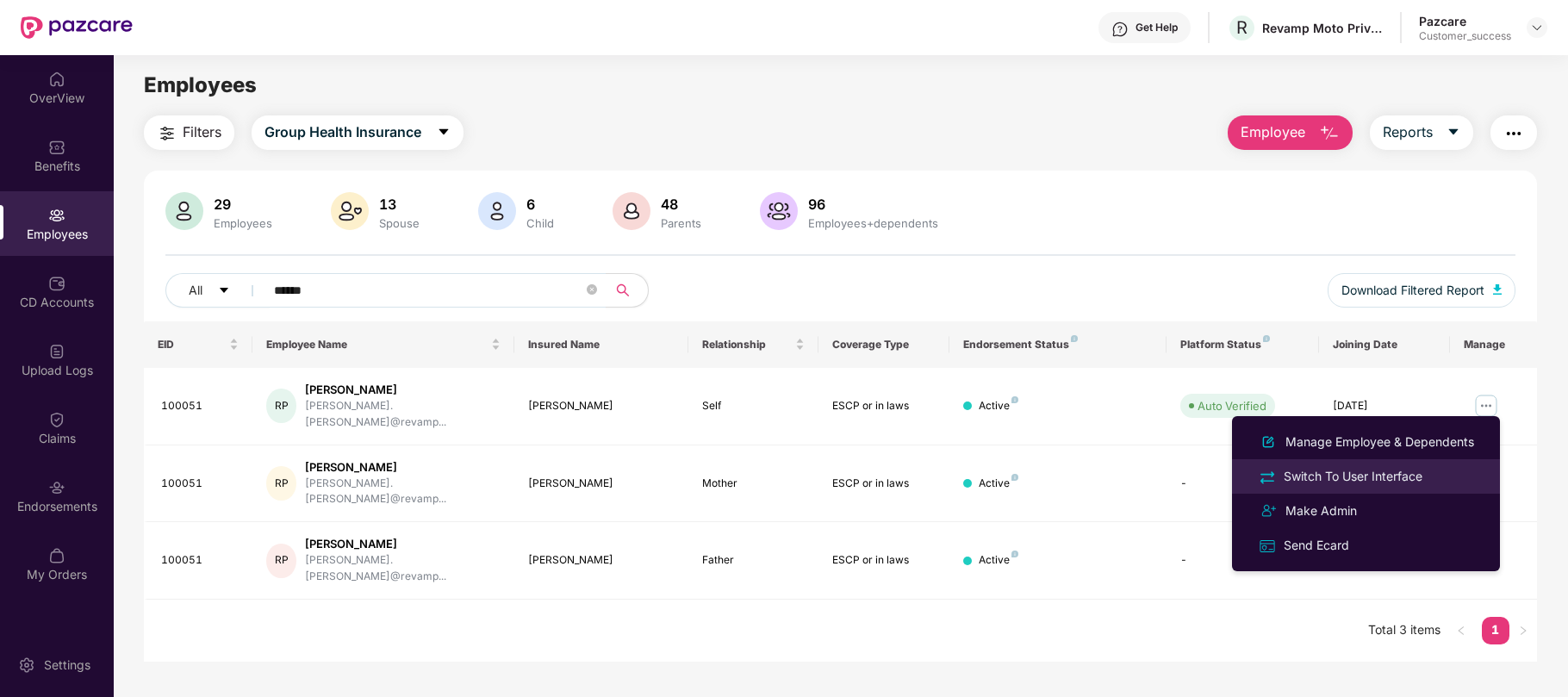
click at [1340, 484] on div "Switch To User Interface" at bounding box center [1353, 476] width 145 height 19
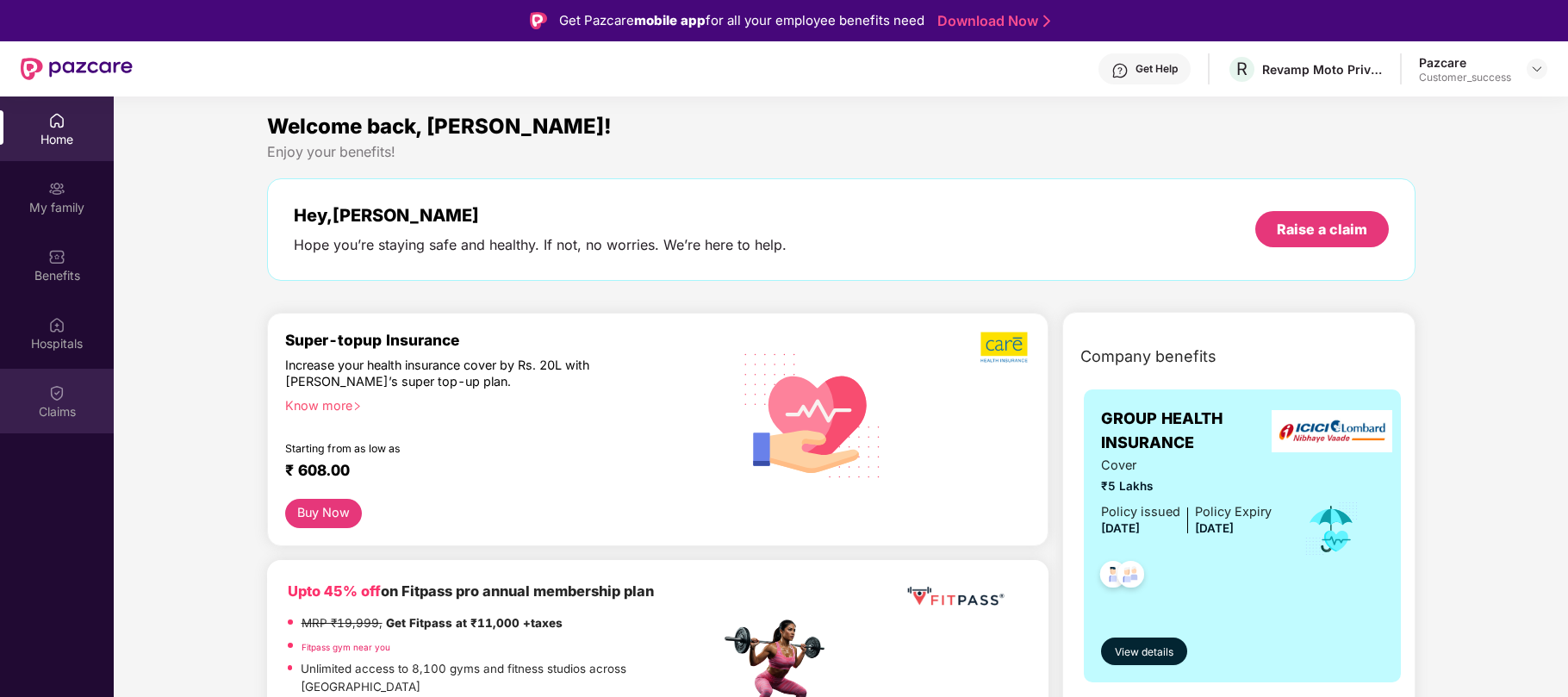
click at [46, 407] on div "Claims" at bounding box center [57, 412] width 113 height 17
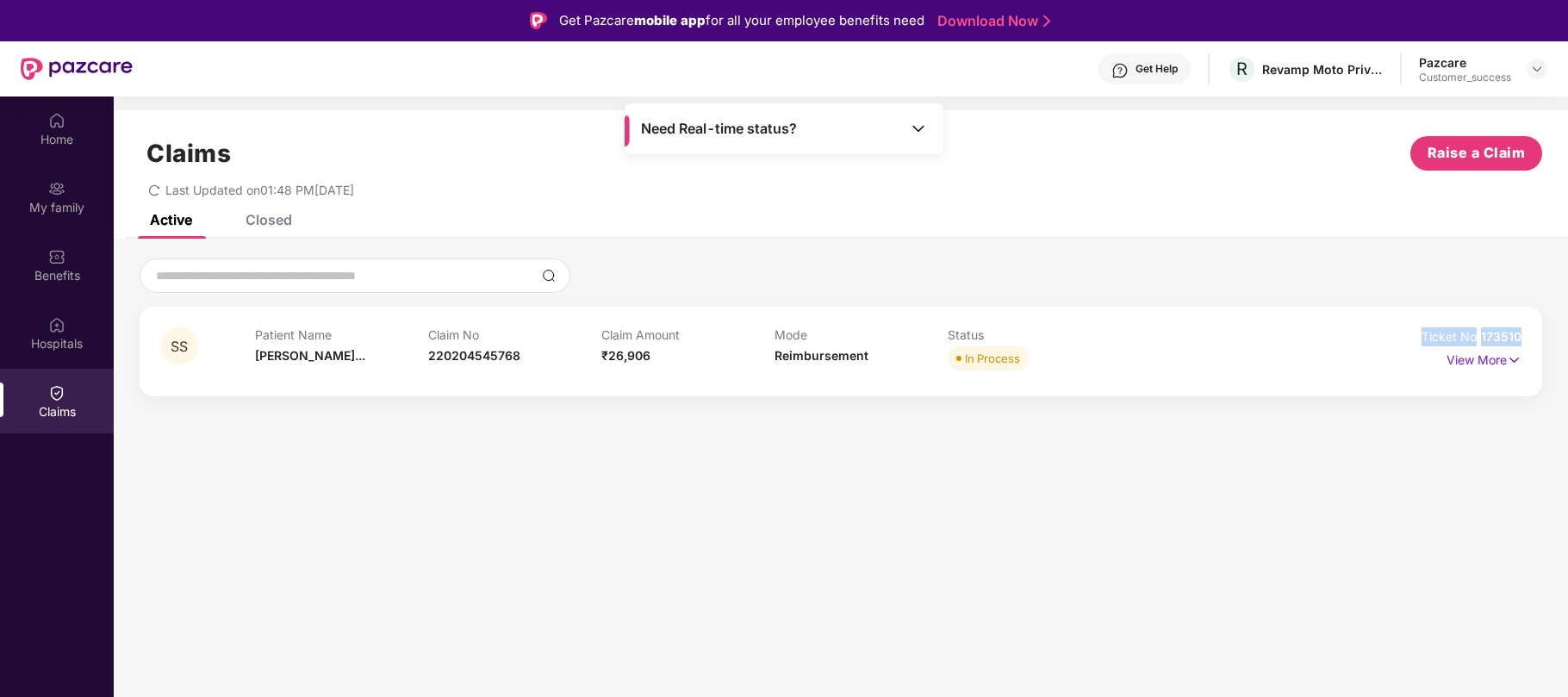
drag, startPoint x: 1524, startPoint y: 336, endPoint x: 1424, endPoint y: 341, distance: 100.1
click at [1424, 341] on div "SS Patient Name [PERSON_NAME]... Claim No 220204545768 Claim Amount ₹26,906 Mod…" at bounding box center [841, 351] width 1403 height 90
copy div "Ticket No 173510"
click at [1514, 362] on img at bounding box center [1514, 360] width 15 height 19
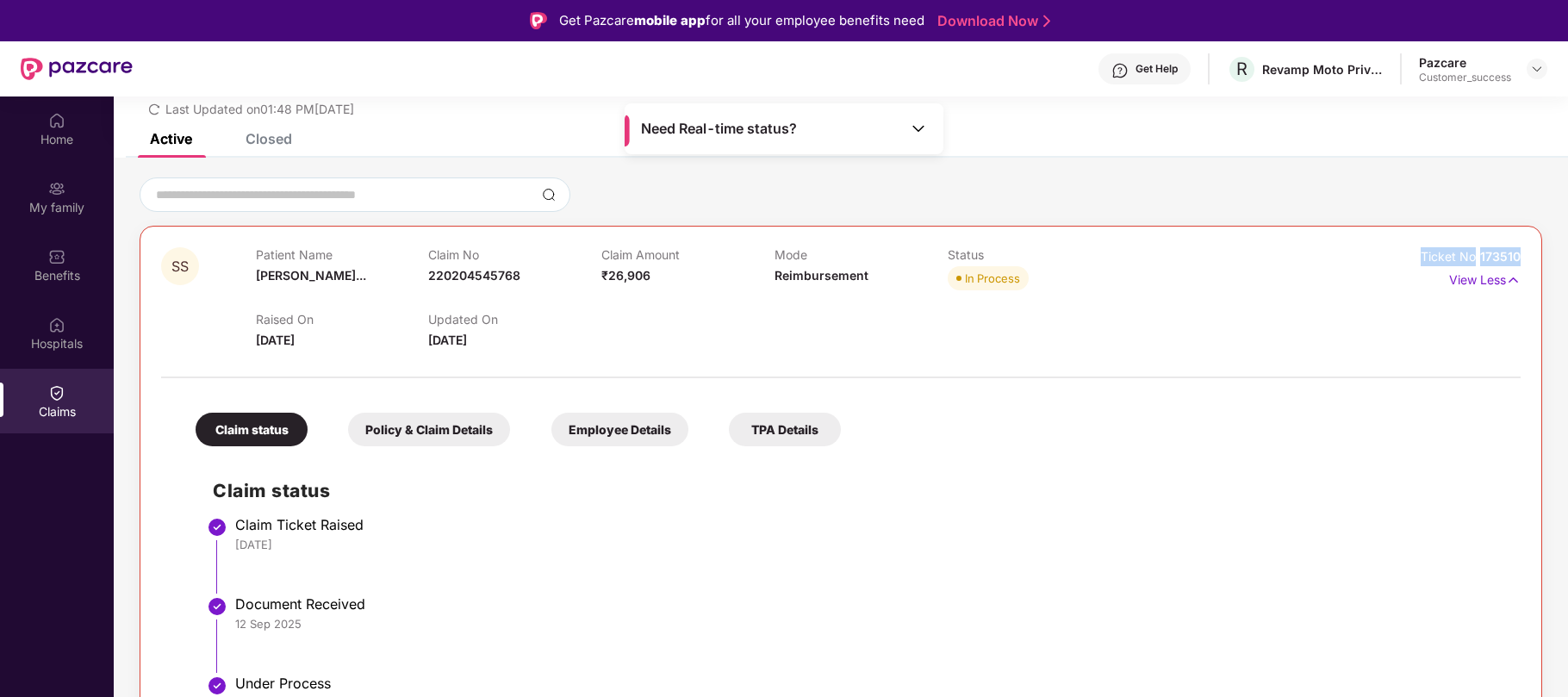
scroll to position [79, 0]
click at [55, 187] on img at bounding box center [57, 189] width 17 height 17
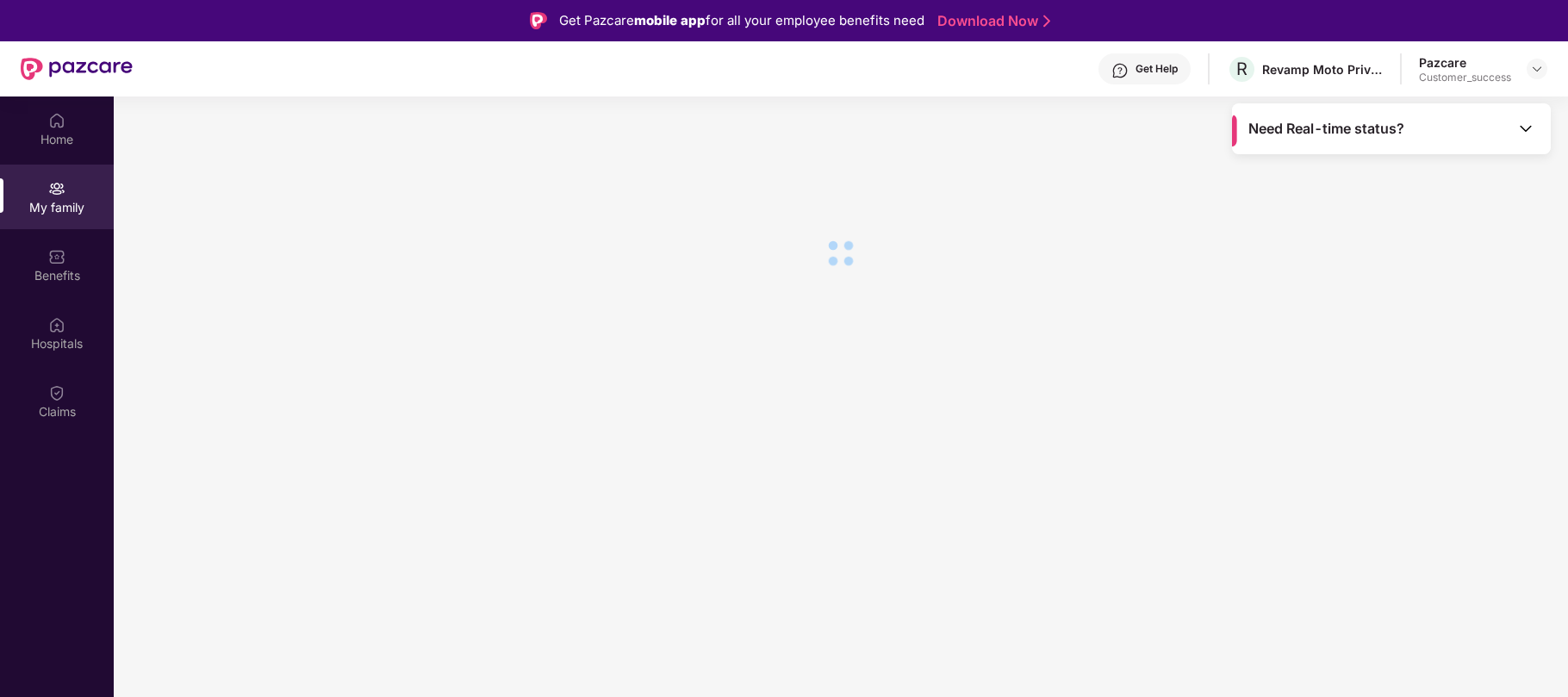
scroll to position [0, 0]
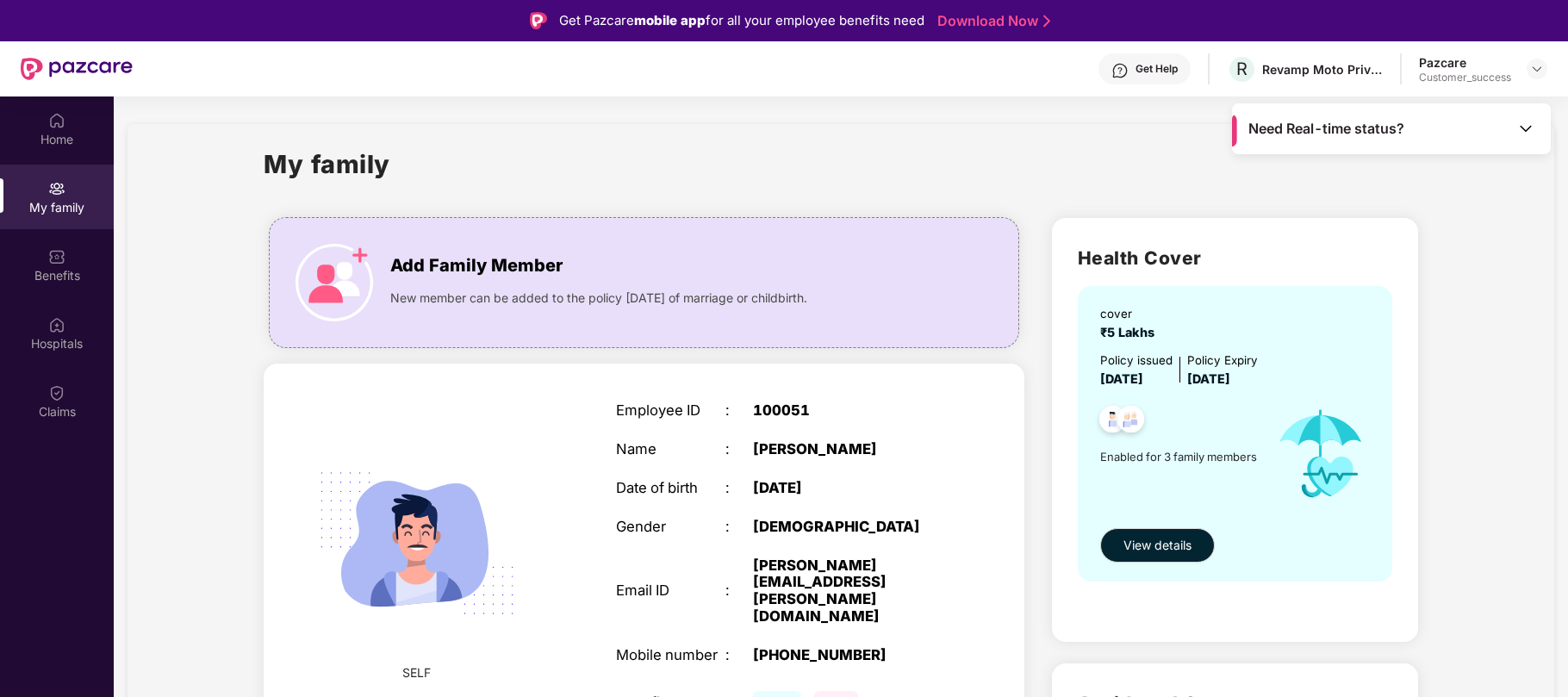
click at [784, 407] on div "100051" at bounding box center [848, 411] width 191 height 17
copy div "100051"
drag, startPoint x: 794, startPoint y: 584, endPoint x: 741, endPoint y: 560, distance: 58.2
click at [741, 560] on div "Email ID : [PERSON_NAME][EMAIL_ADDRESS][PERSON_NAME][DOMAIN_NAME]" at bounding box center [779, 591] width 328 height 68
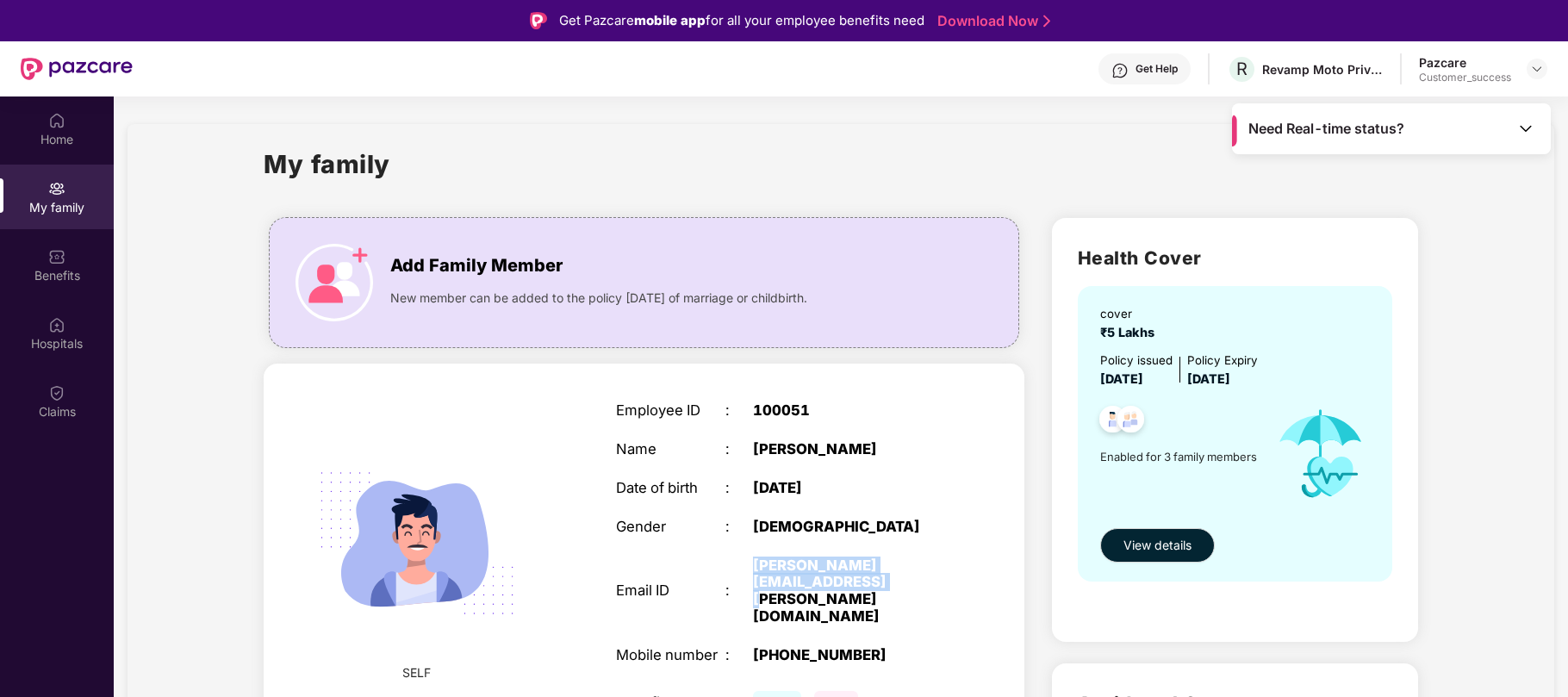
copy div "[PERSON_NAME][EMAIL_ADDRESS][PERSON_NAME][DOMAIN_NAME]"
